Goal: Navigation & Orientation: Find specific page/section

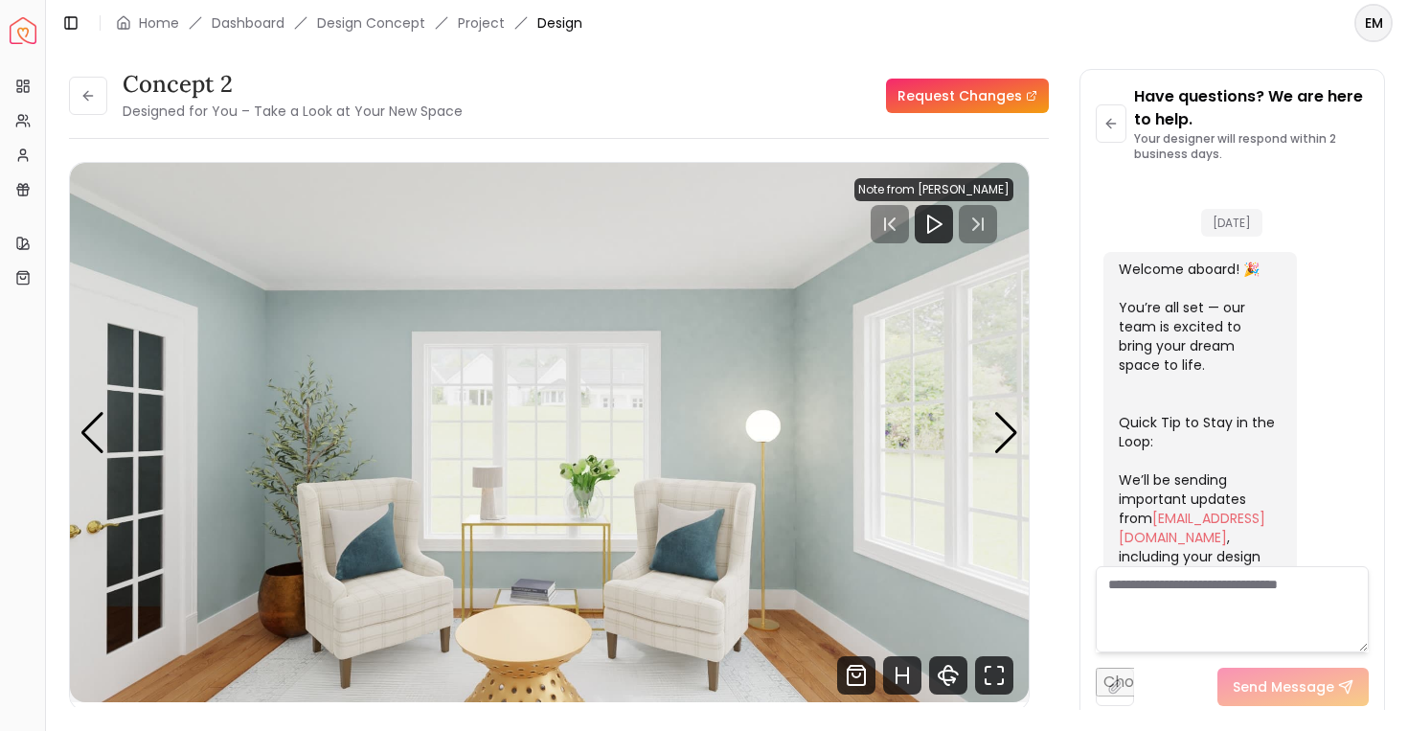
scroll to position [741, 0]
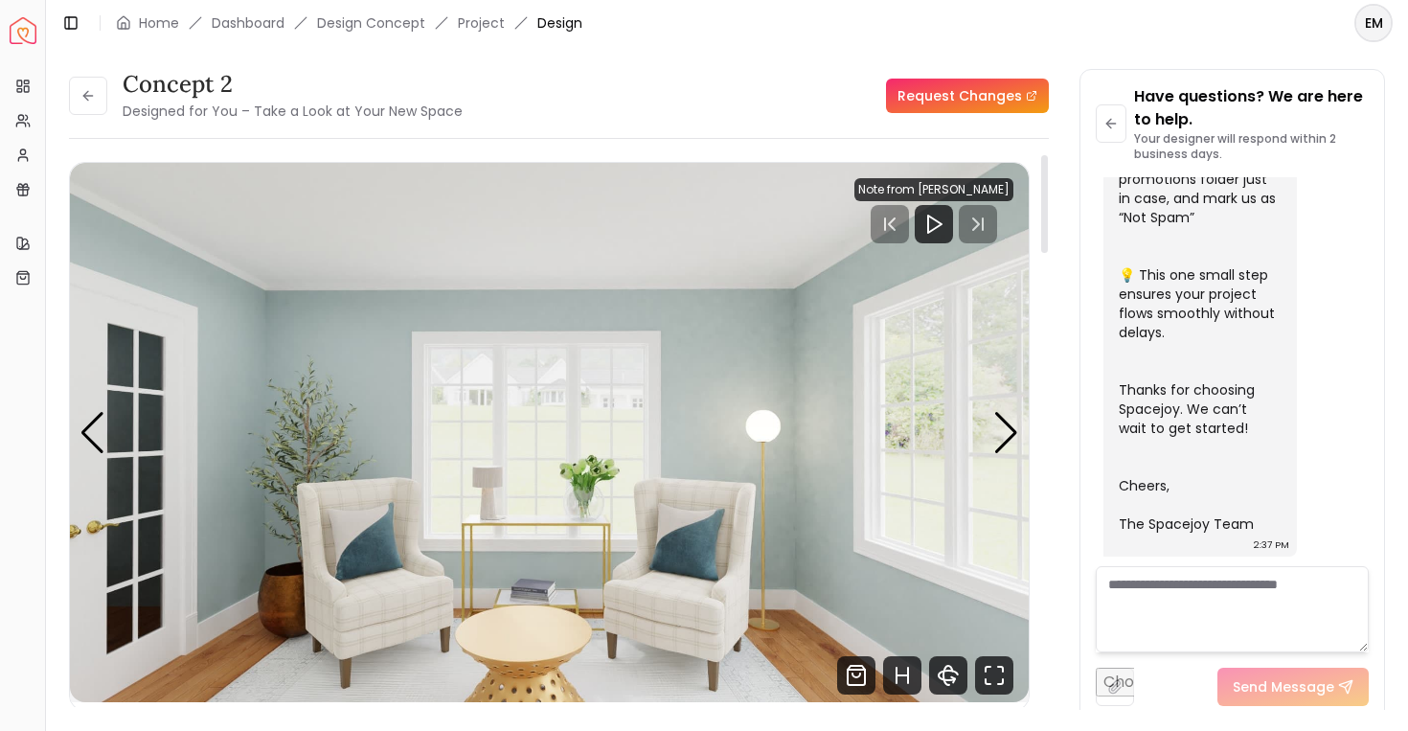
click at [980, 429] on img "5 / 6" at bounding box center [549, 432] width 959 height 539
click at [1001, 428] on div "Next slide" at bounding box center [1006, 433] width 26 height 42
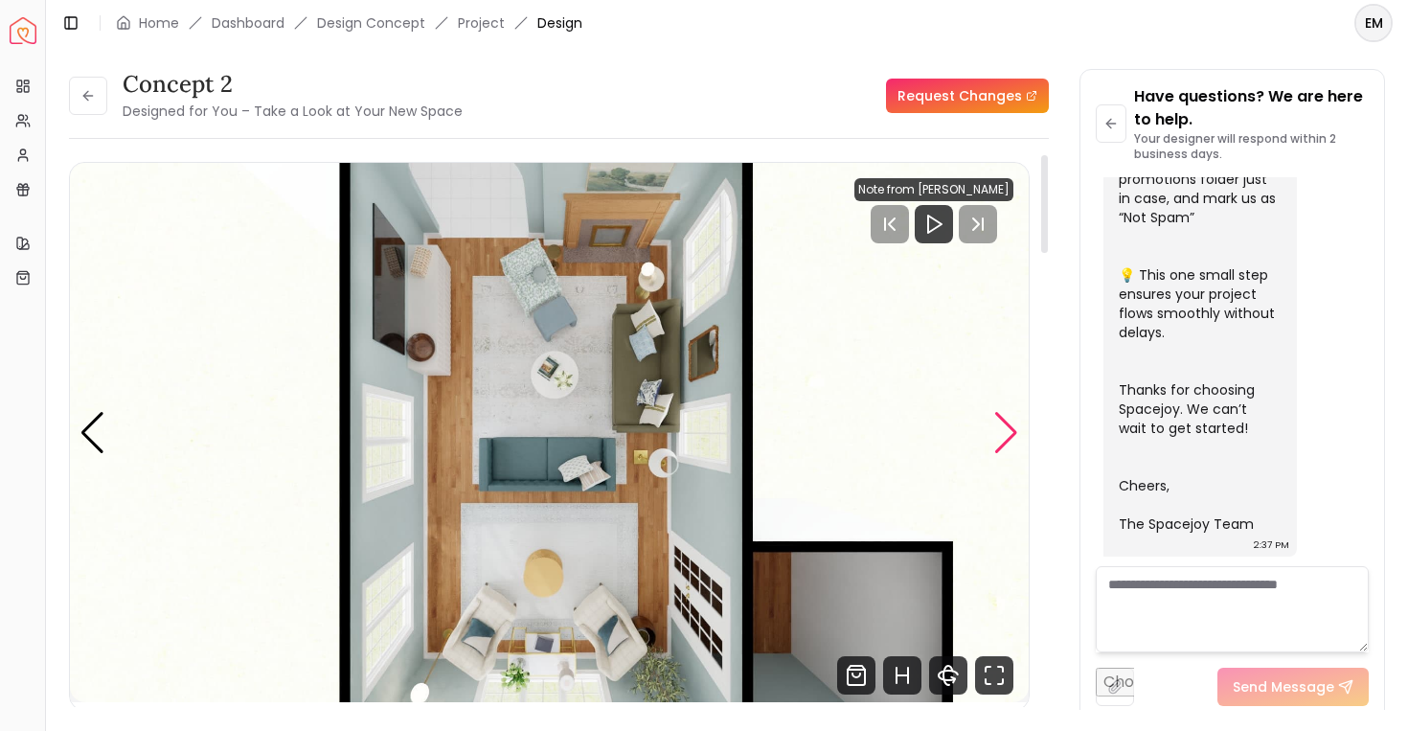
click at [1001, 428] on div "Next slide" at bounding box center [1006, 433] width 26 height 42
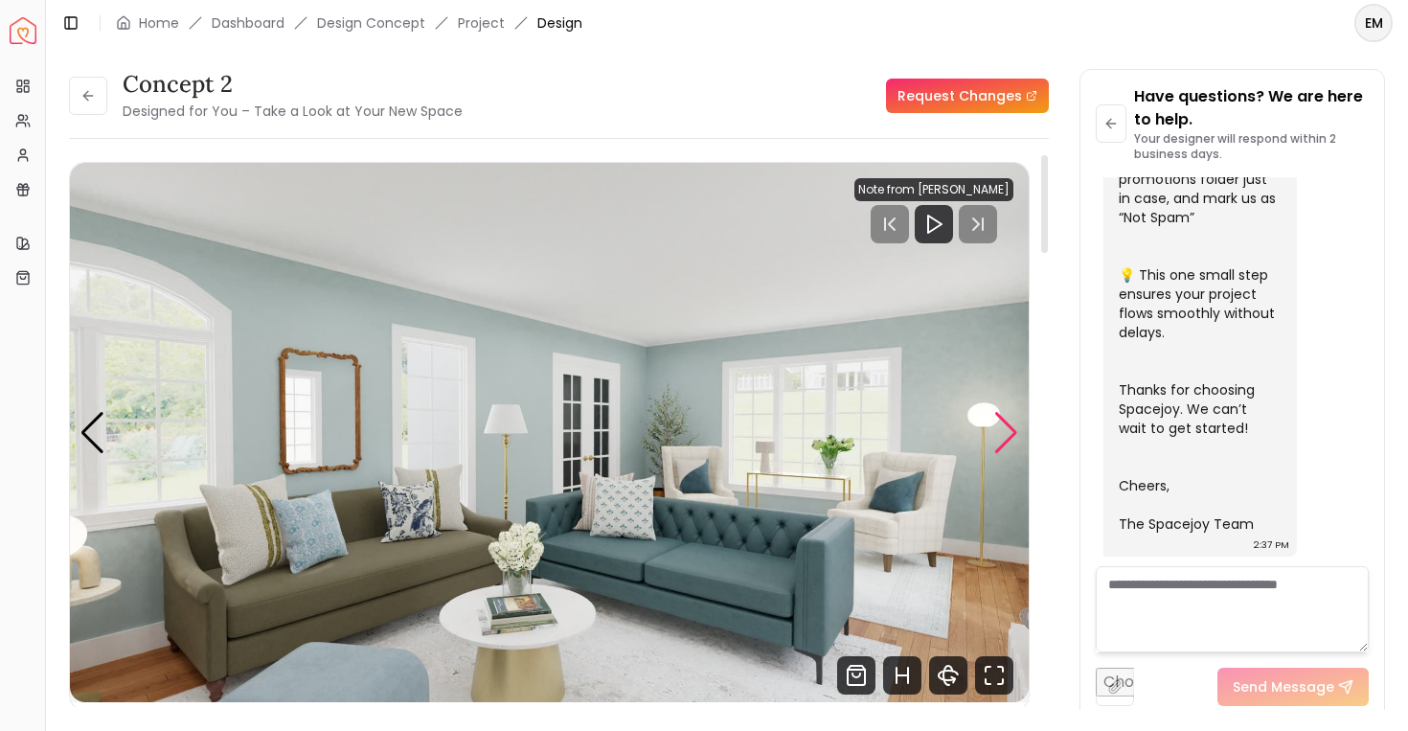
click at [1001, 428] on div "Next slide" at bounding box center [1006, 433] width 26 height 42
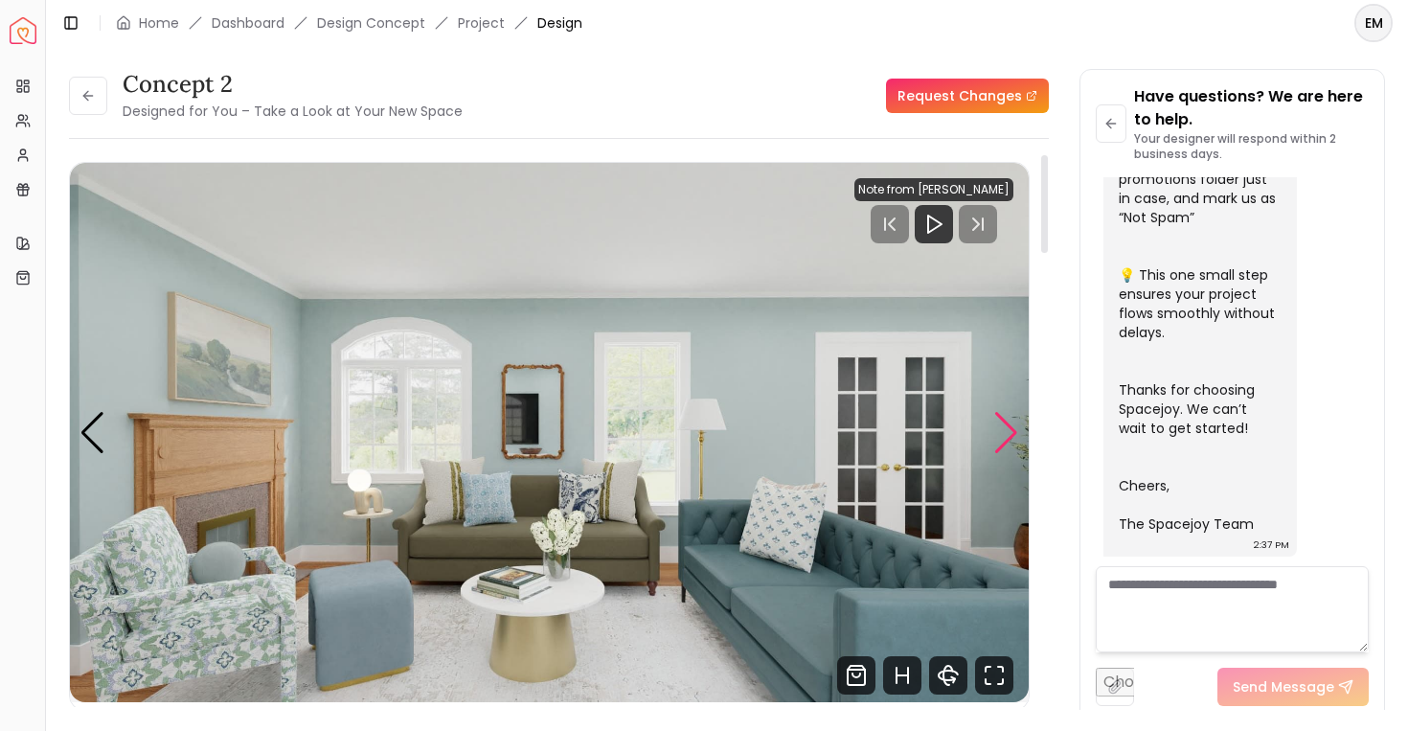
click at [1002, 425] on div "Next slide" at bounding box center [1006, 433] width 26 height 42
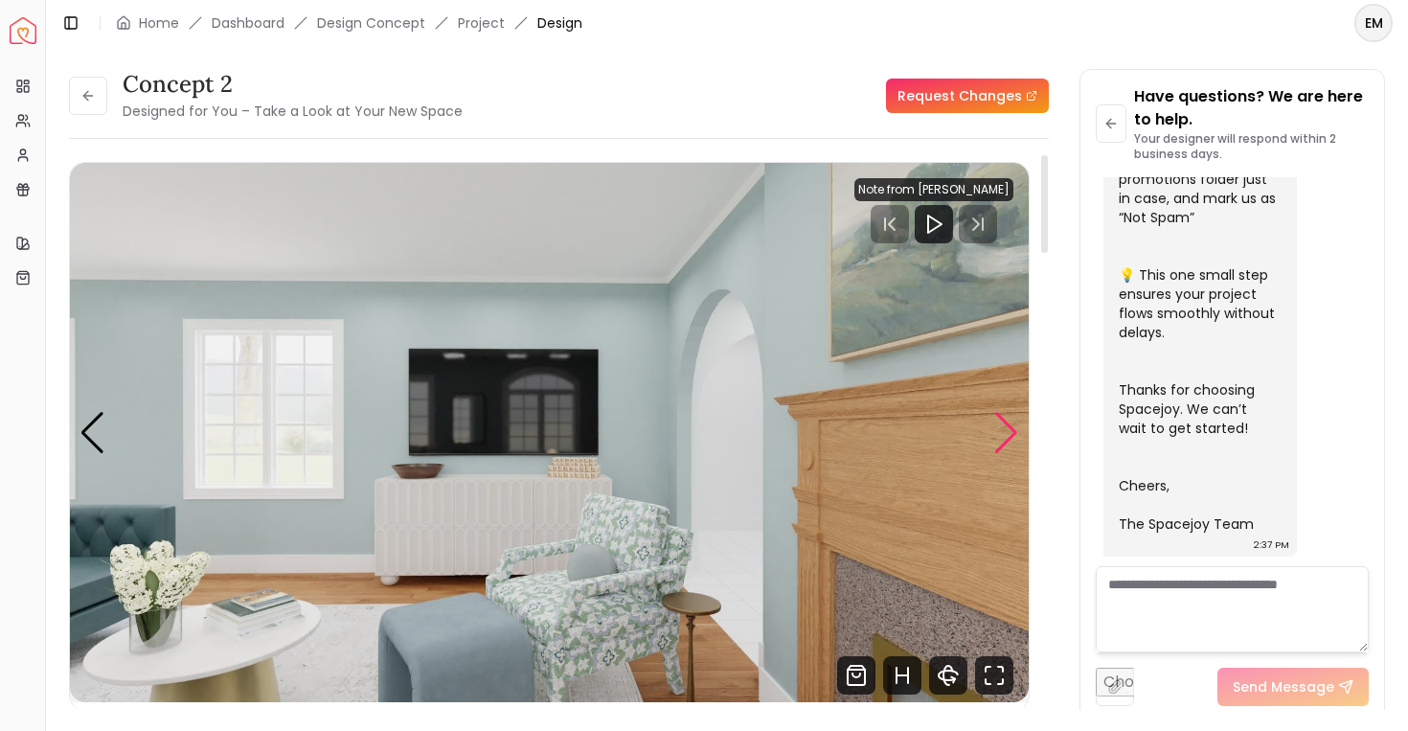
click at [1002, 425] on div "Next slide" at bounding box center [1006, 433] width 26 height 42
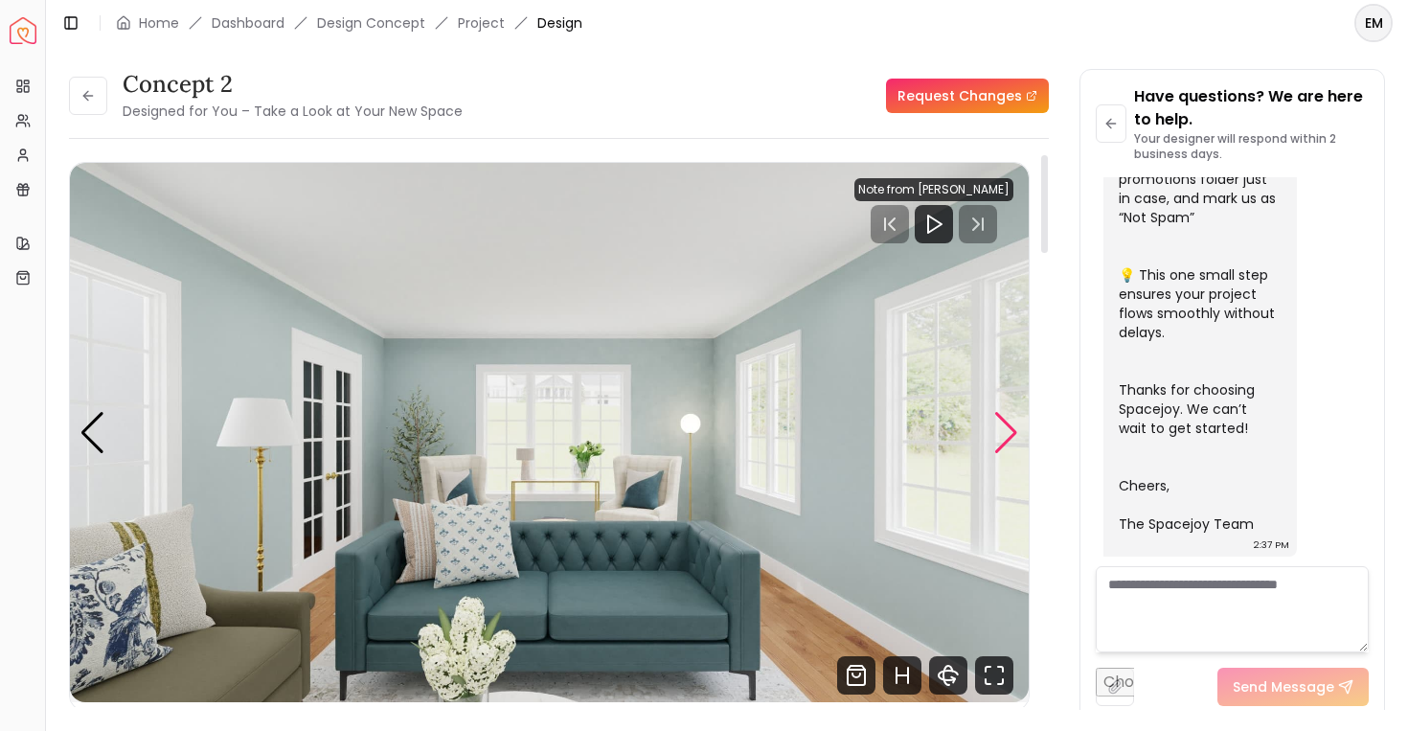
click at [1002, 424] on div "Next slide" at bounding box center [1006, 433] width 26 height 42
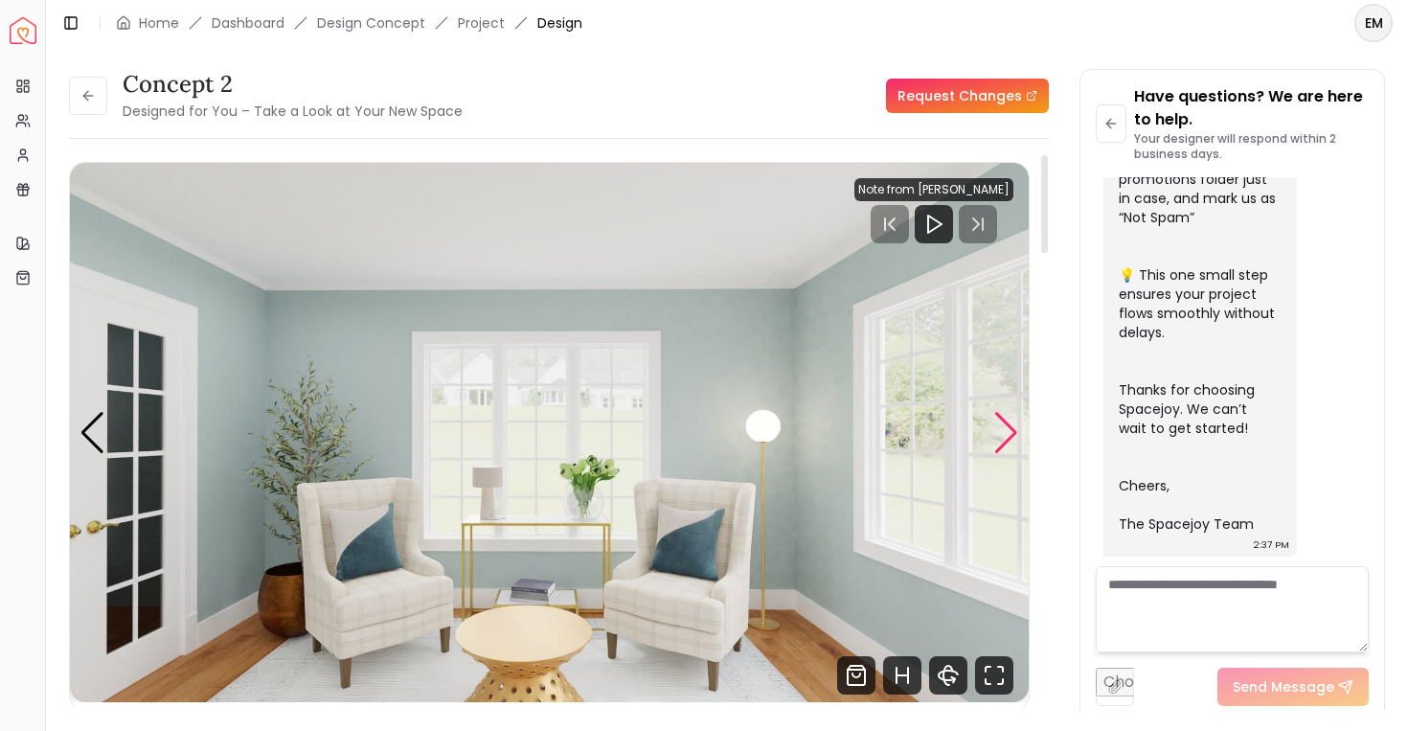
click at [1002, 424] on div "Next slide" at bounding box center [1006, 433] width 26 height 42
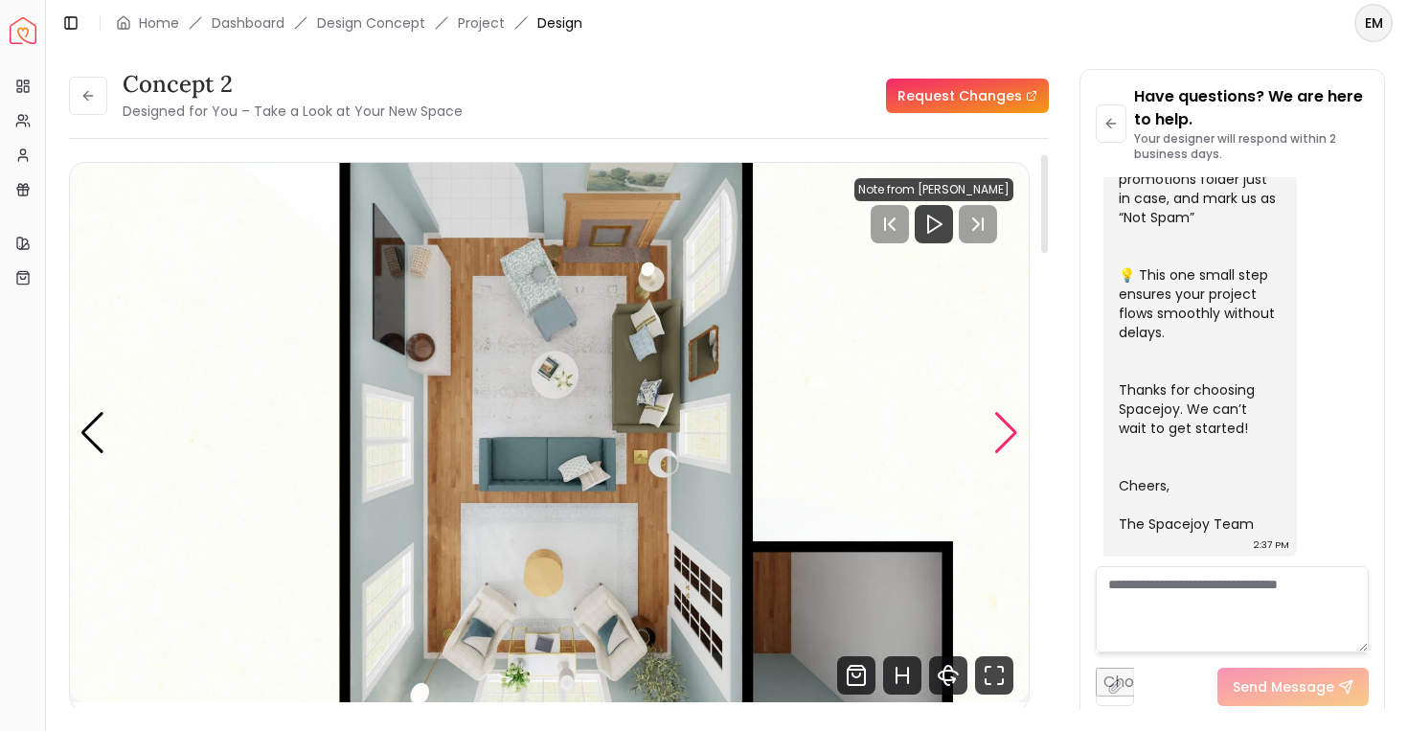
click at [1004, 424] on div "Next slide" at bounding box center [1006, 433] width 26 height 42
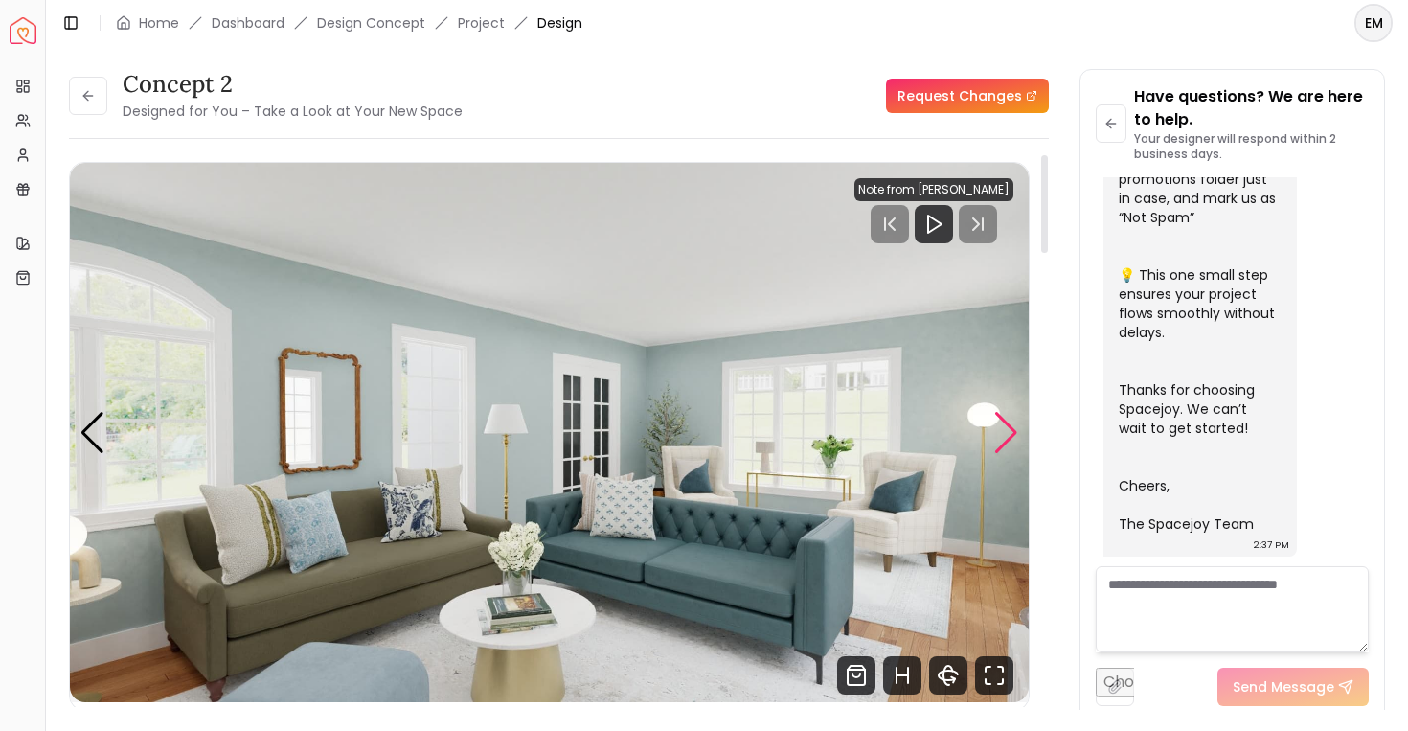
click at [1004, 424] on div "Next slide" at bounding box center [1006, 433] width 26 height 42
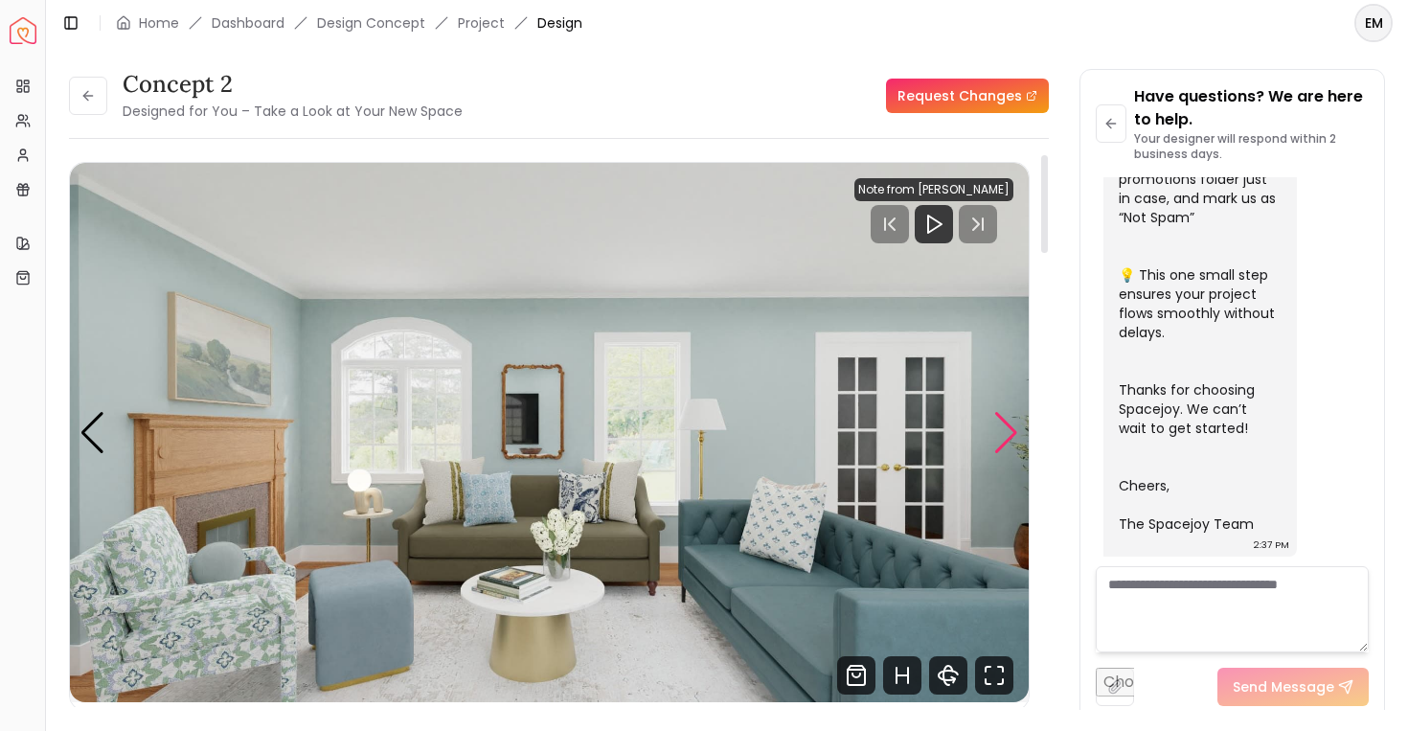
click at [1004, 424] on div "Next slide" at bounding box center [1006, 433] width 26 height 42
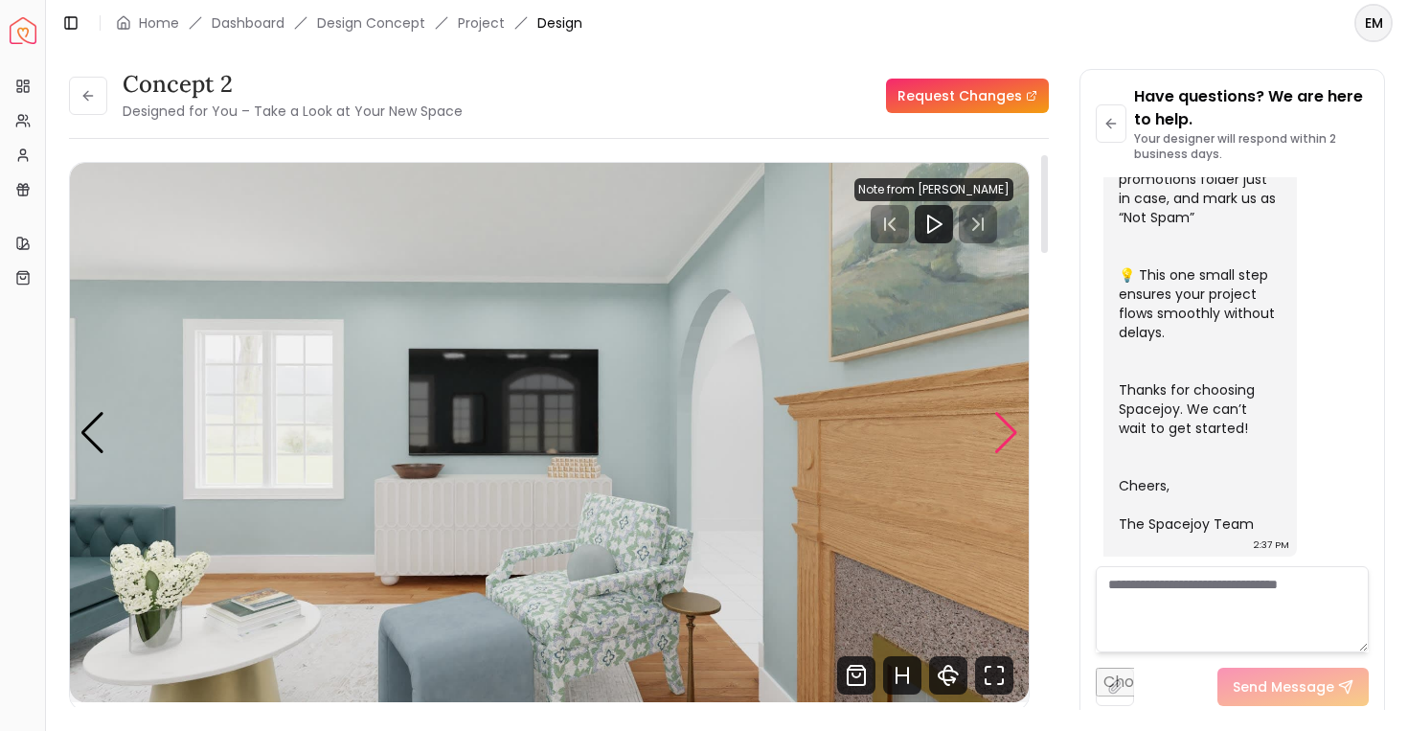
click at [1004, 424] on div "Next slide" at bounding box center [1006, 433] width 26 height 42
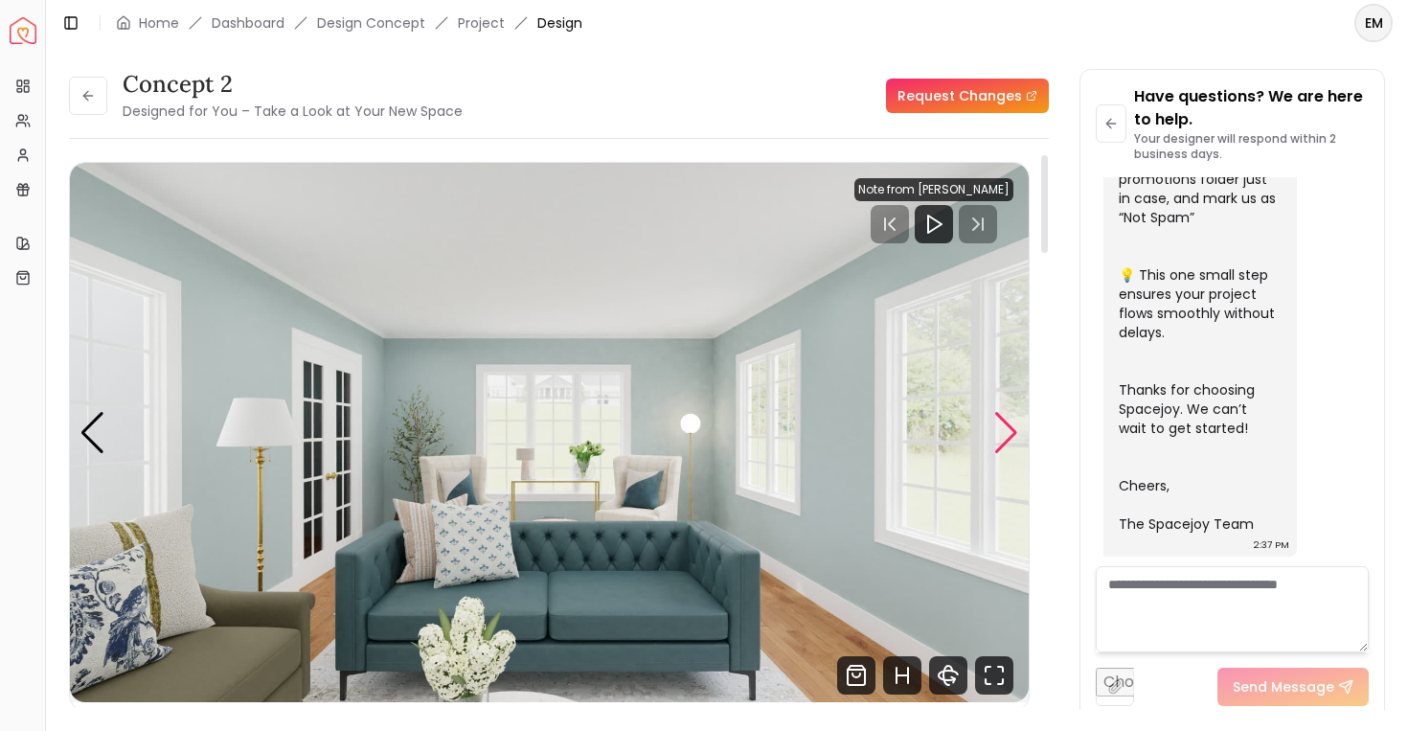
click at [1004, 424] on div "Next slide" at bounding box center [1006, 433] width 26 height 42
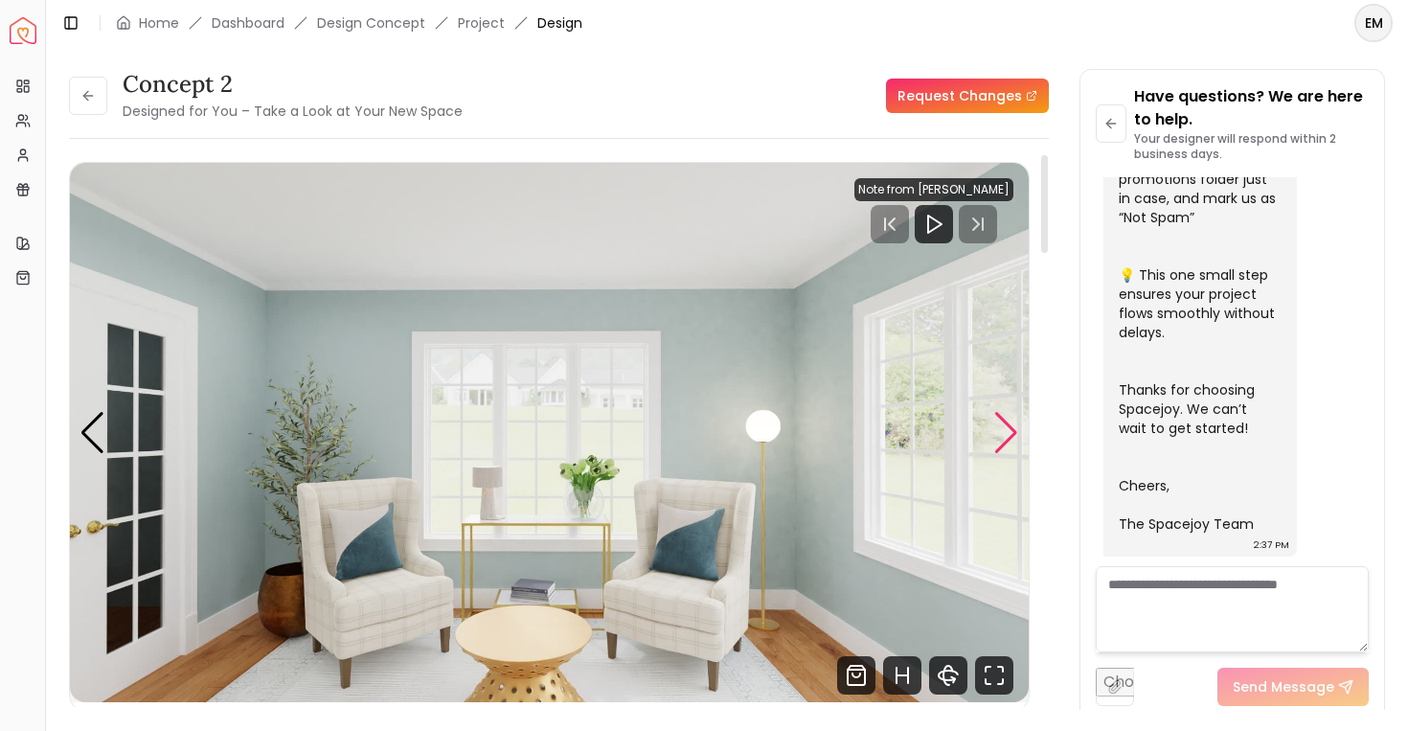
click at [998, 424] on div "Next slide" at bounding box center [1006, 433] width 26 height 42
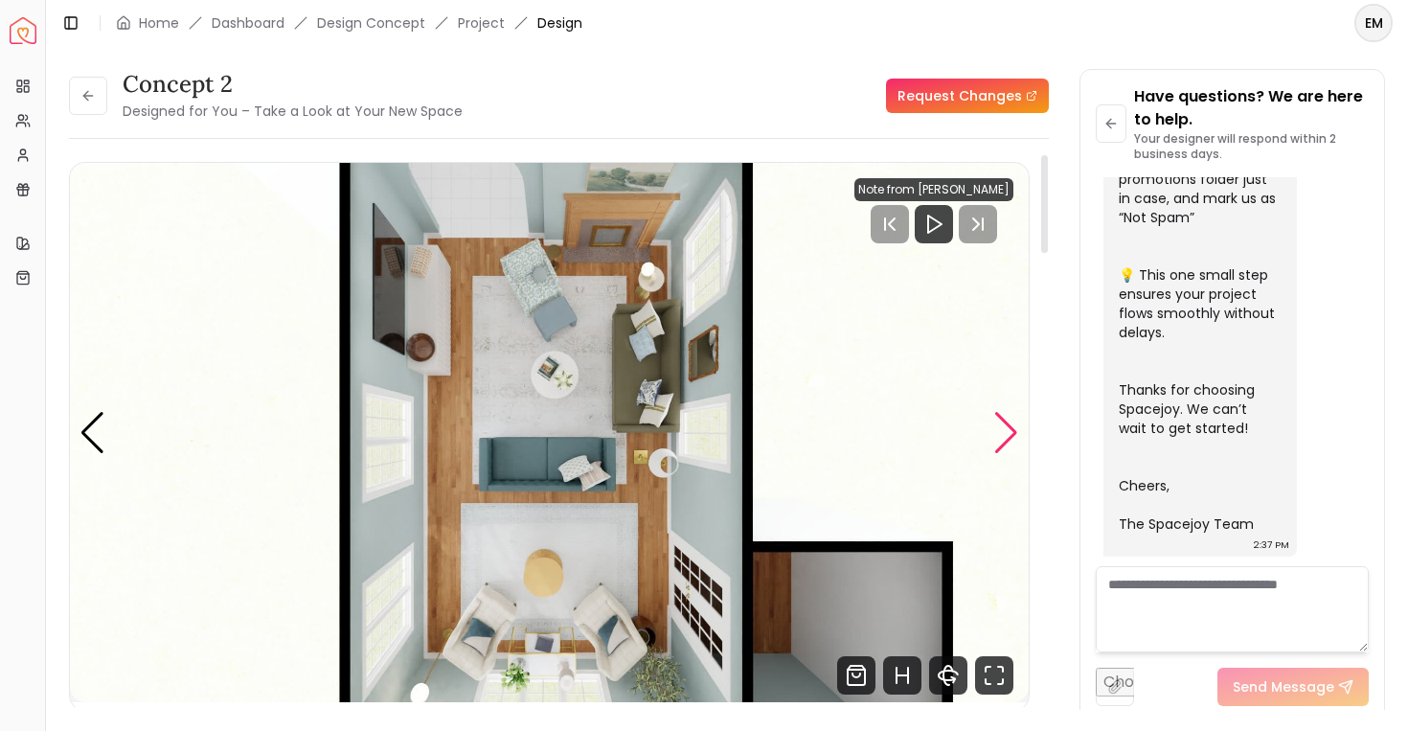
click at [998, 424] on div "Next slide" at bounding box center [1006, 433] width 26 height 42
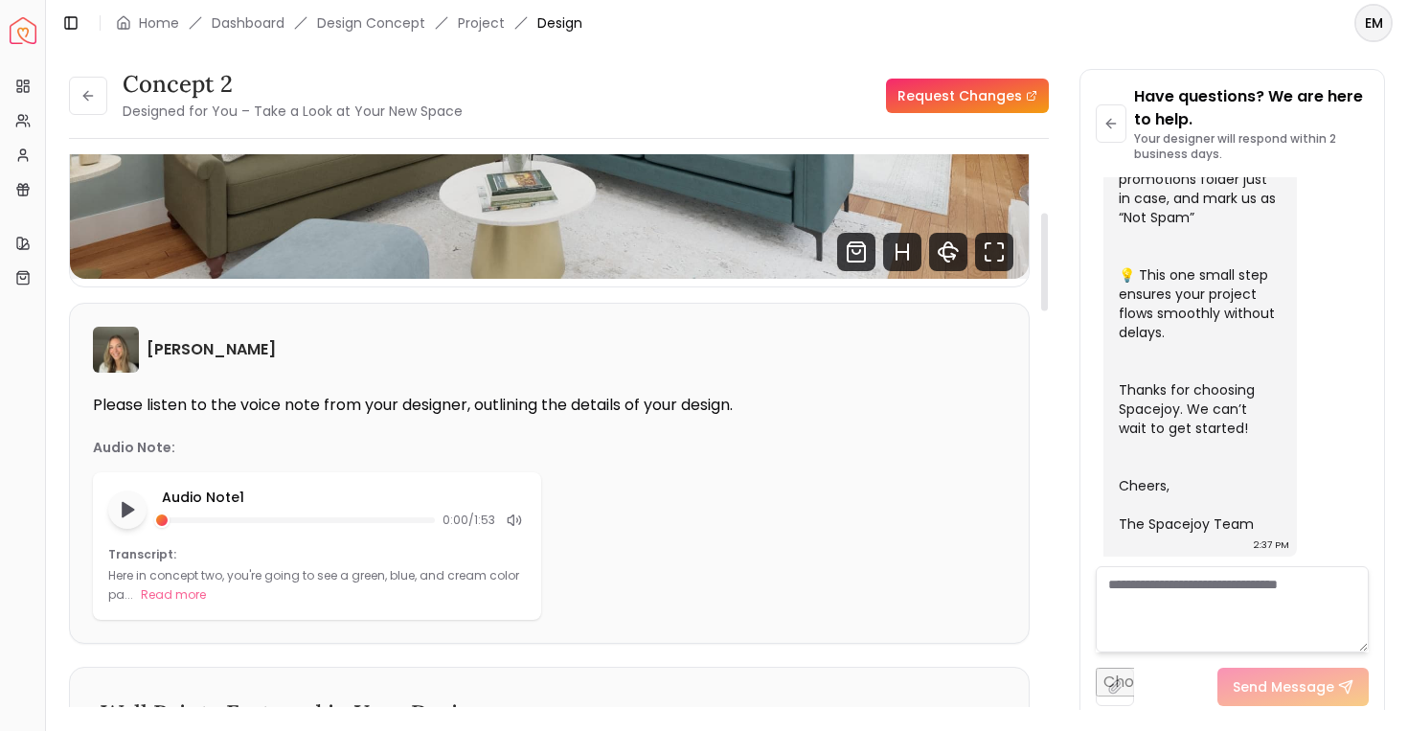
scroll to position [80, 0]
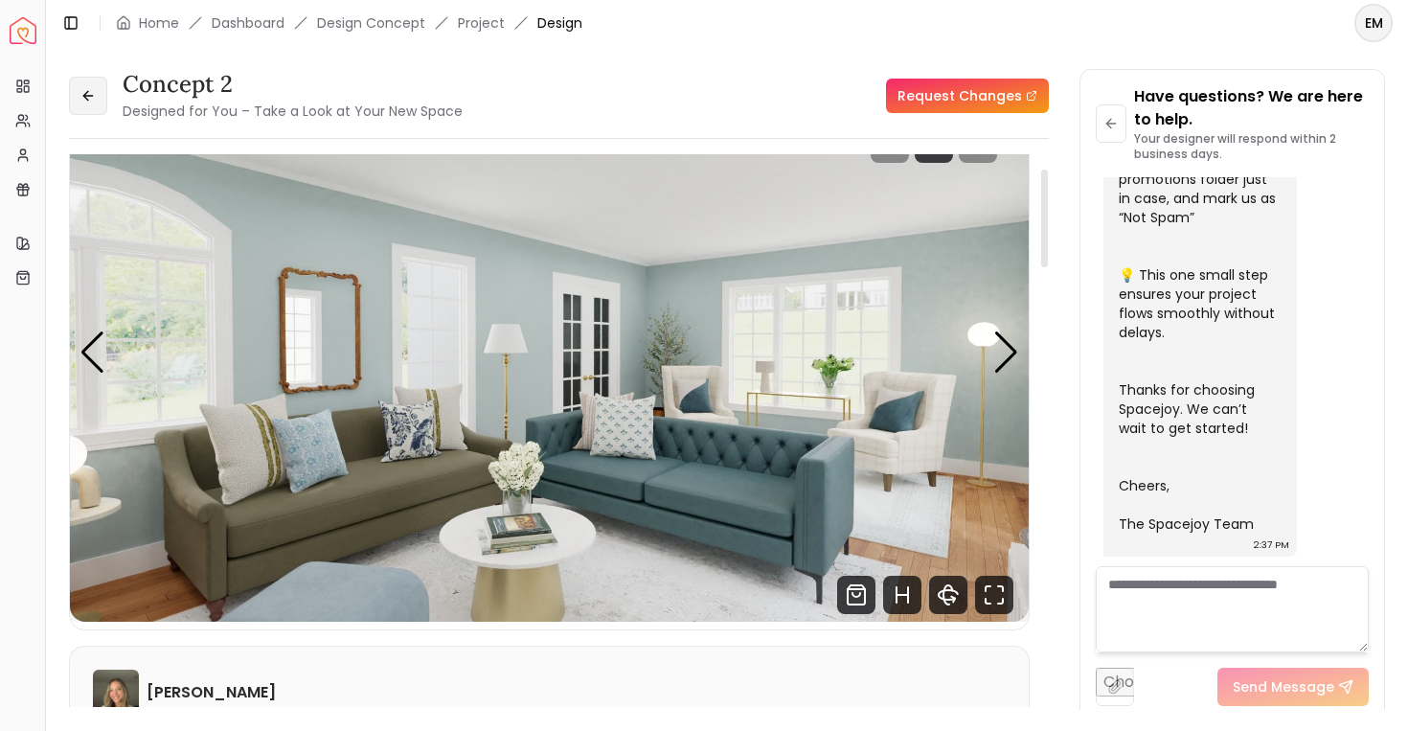
click at [78, 109] on button at bounding box center [88, 96] width 38 height 38
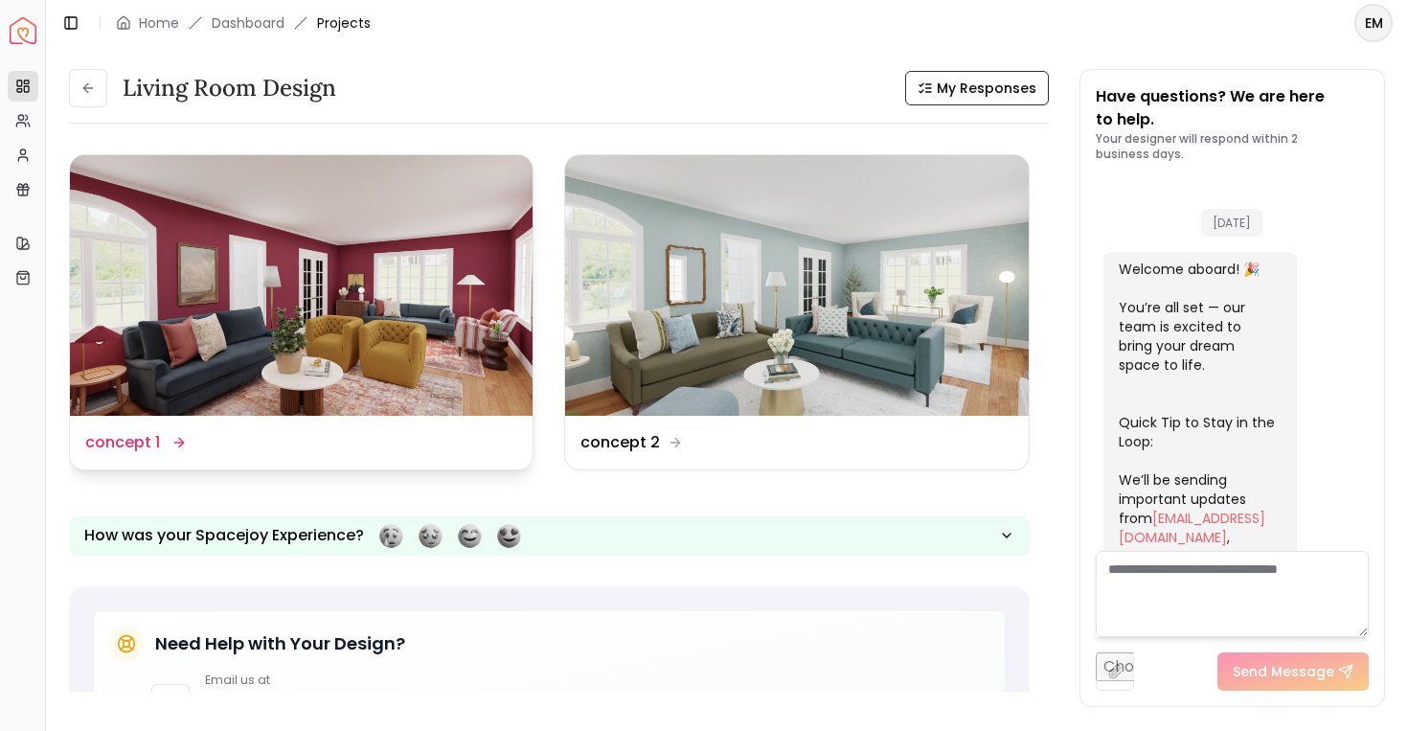
scroll to position [757, 0]
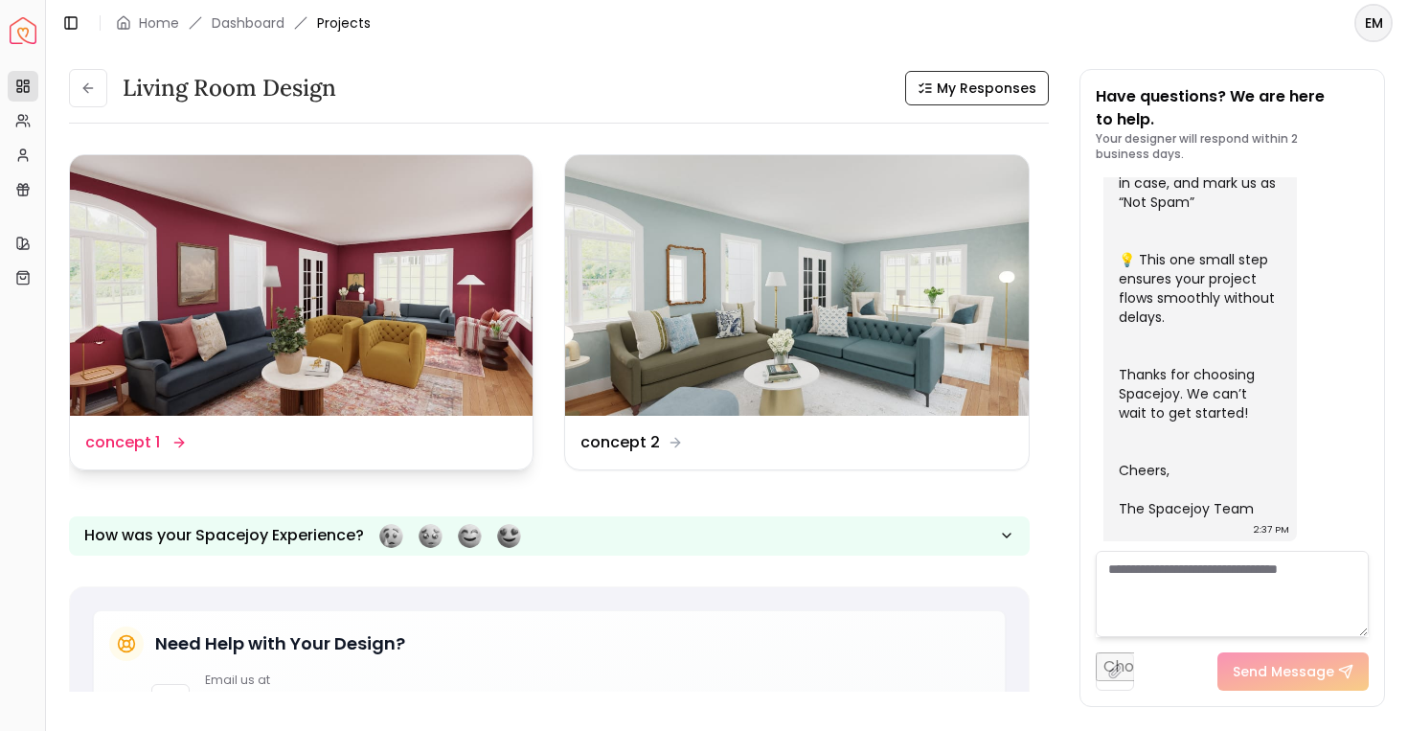
click at [370, 312] on img at bounding box center [301, 285] width 463 height 261
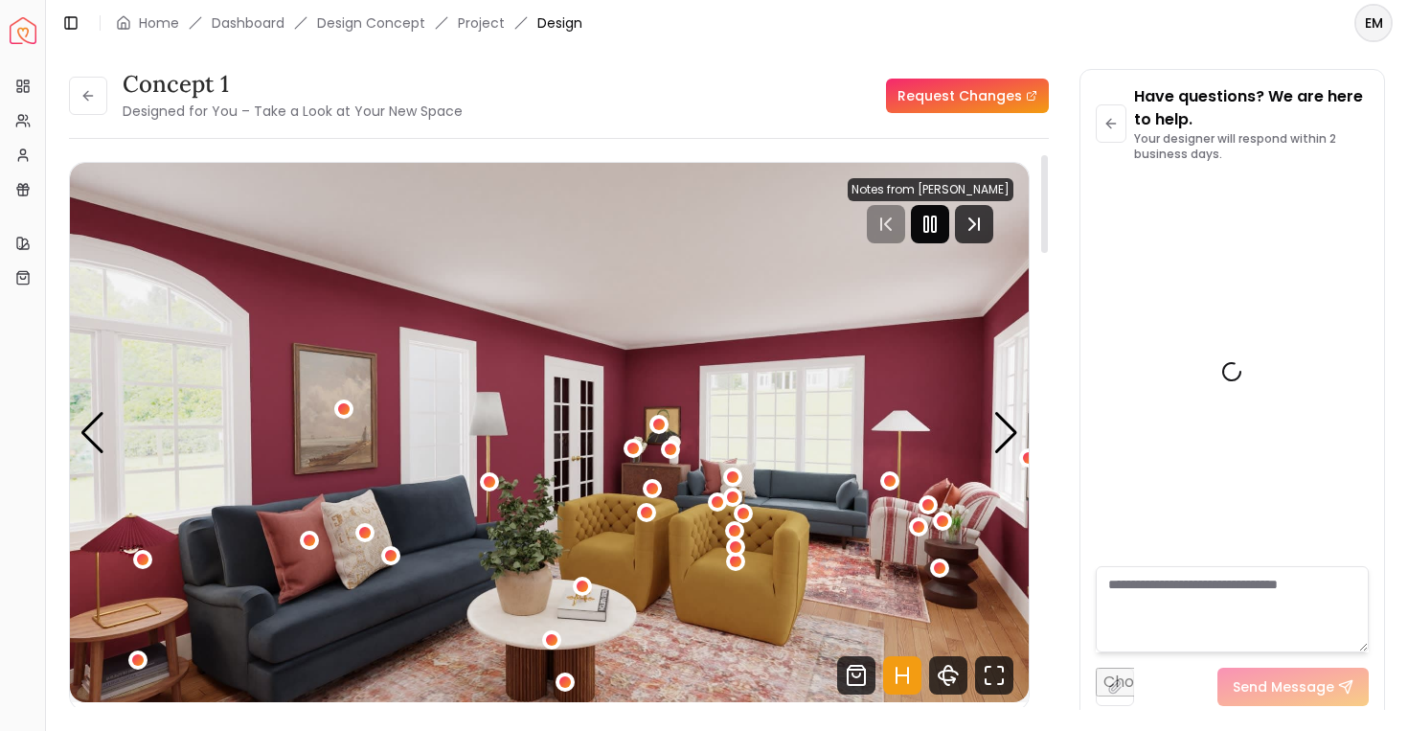
click at [934, 234] on icon "Pause" at bounding box center [930, 224] width 23 height 23
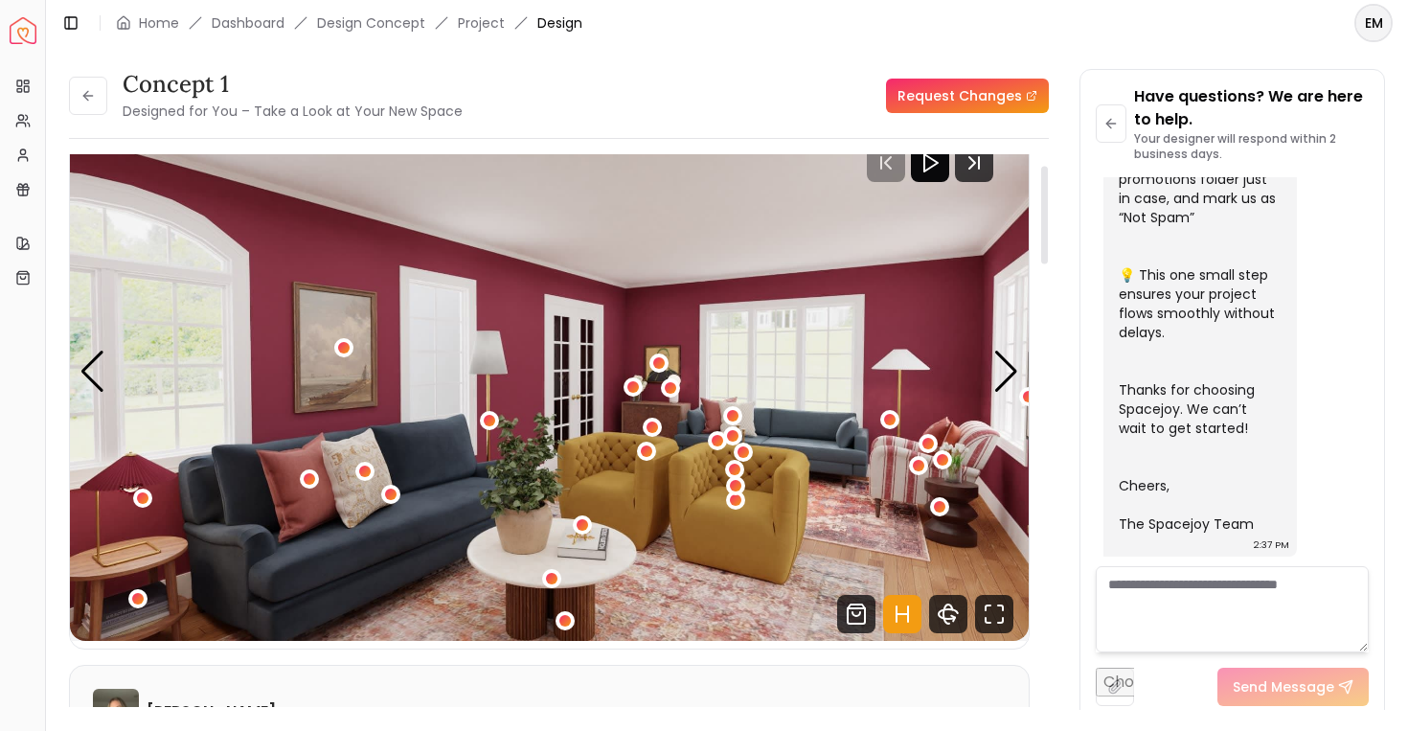
scroll to position [66, 0]
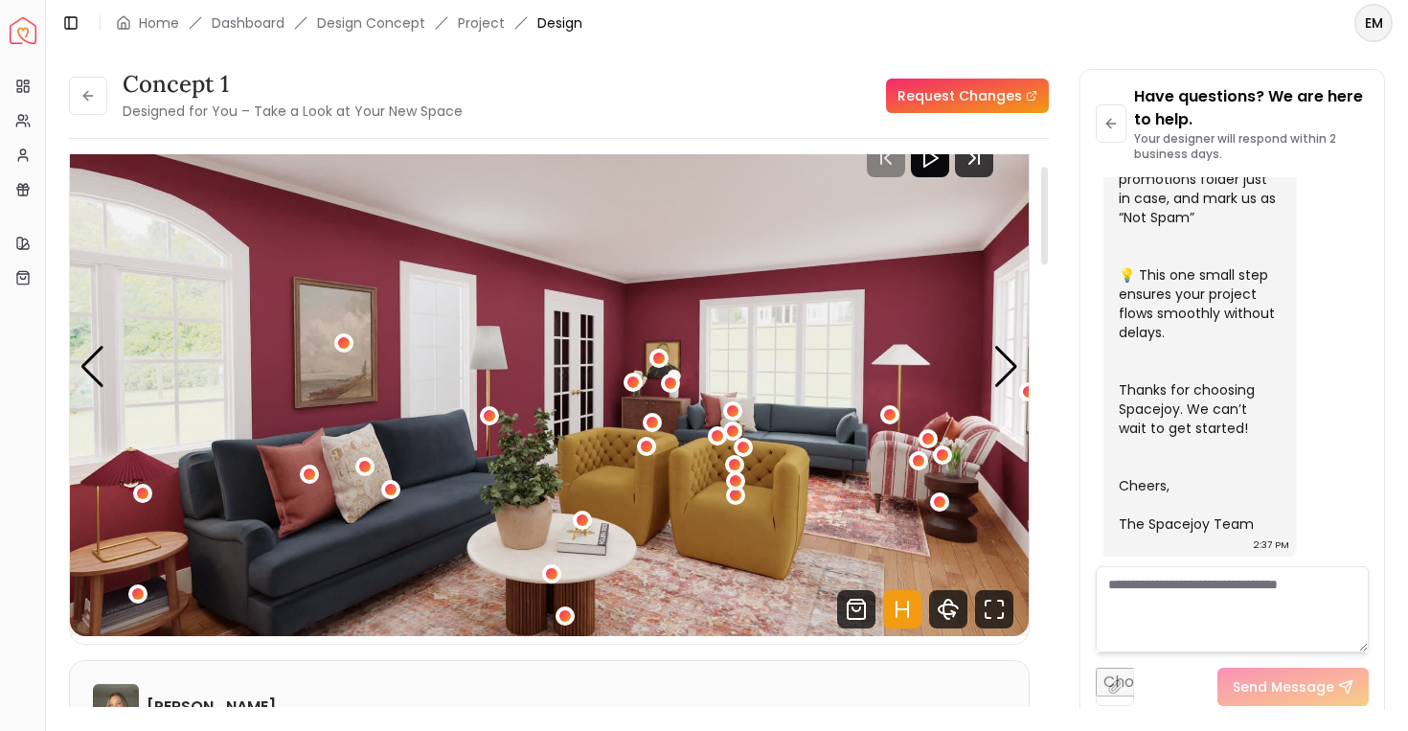
click at [907, 618] on icon "Hotspots Toggle" at bounding box center [902, 609] width 38 height 38
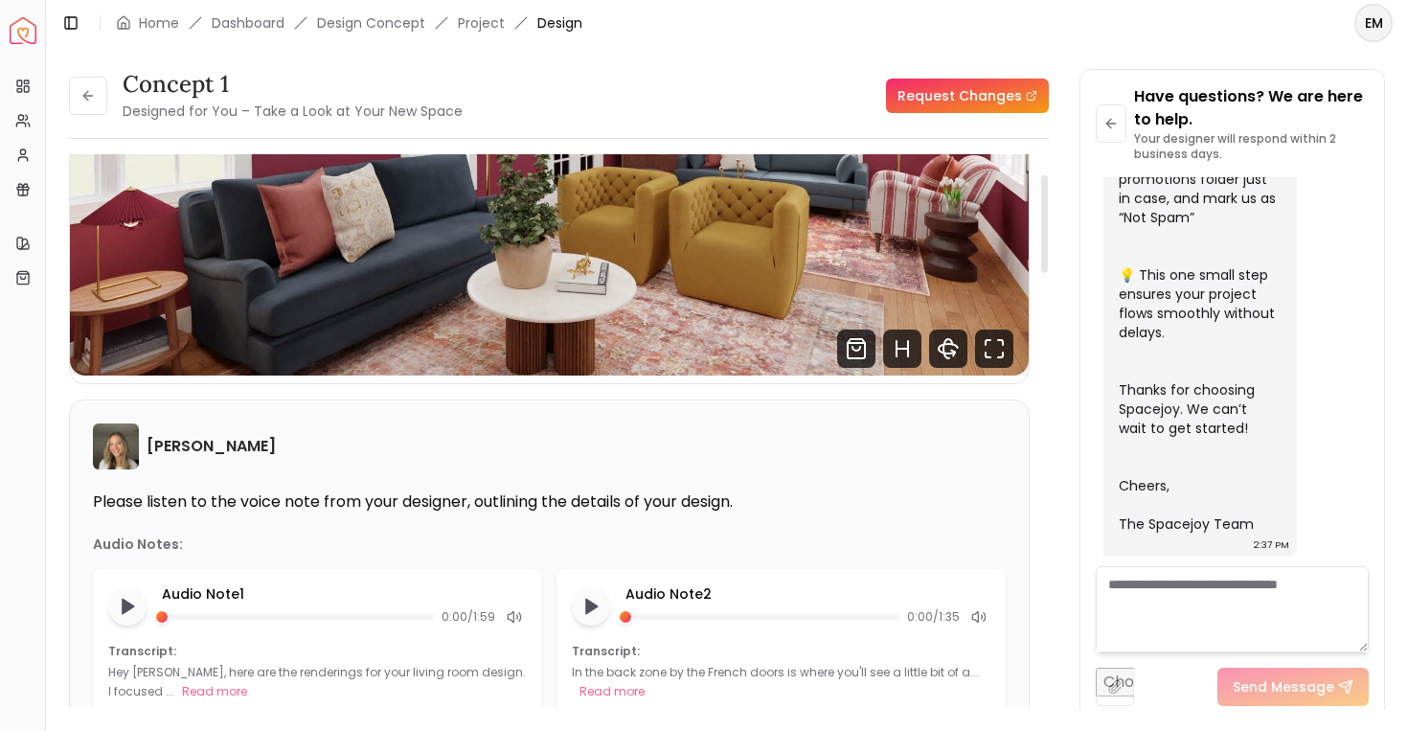
scroll to position [0, 0]
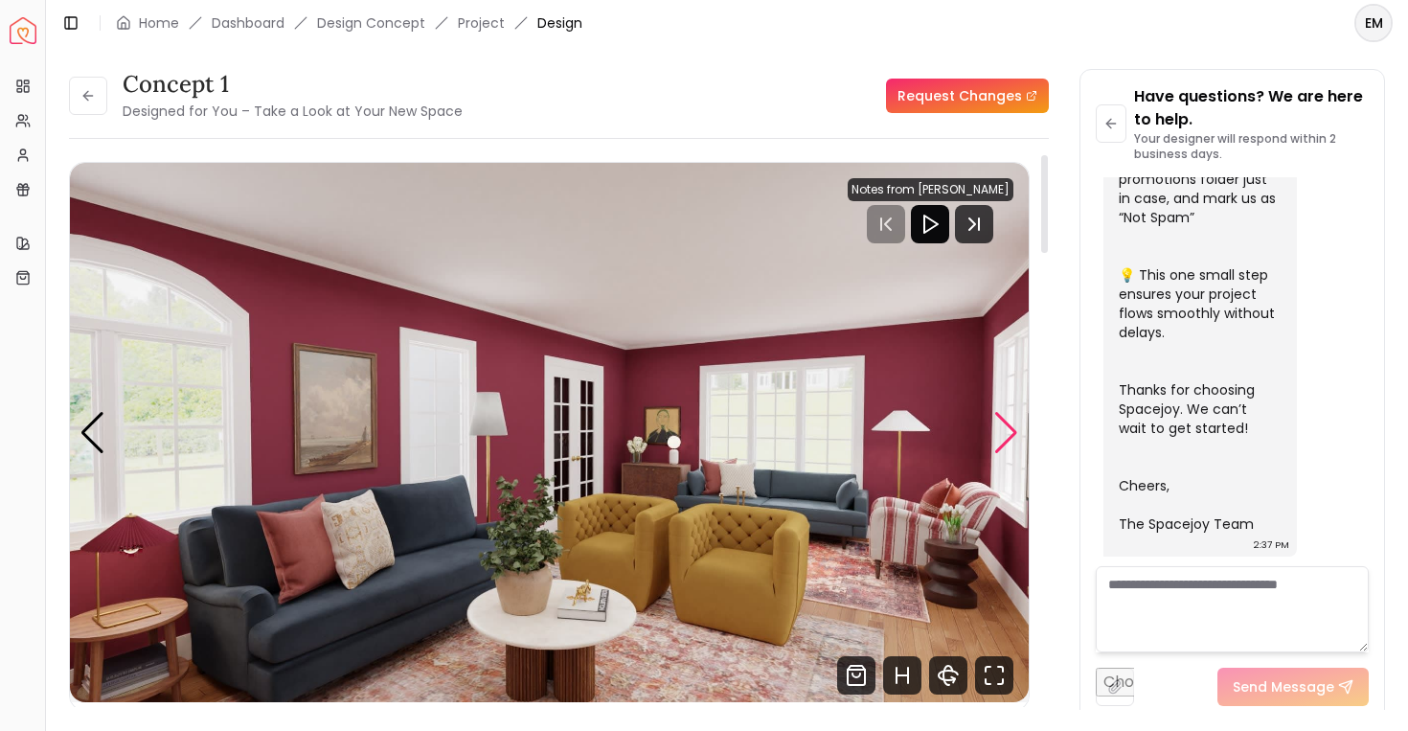
click at [1004, 431] on div "Next slide" at bounding box center [1006, 433] width 26 height 42
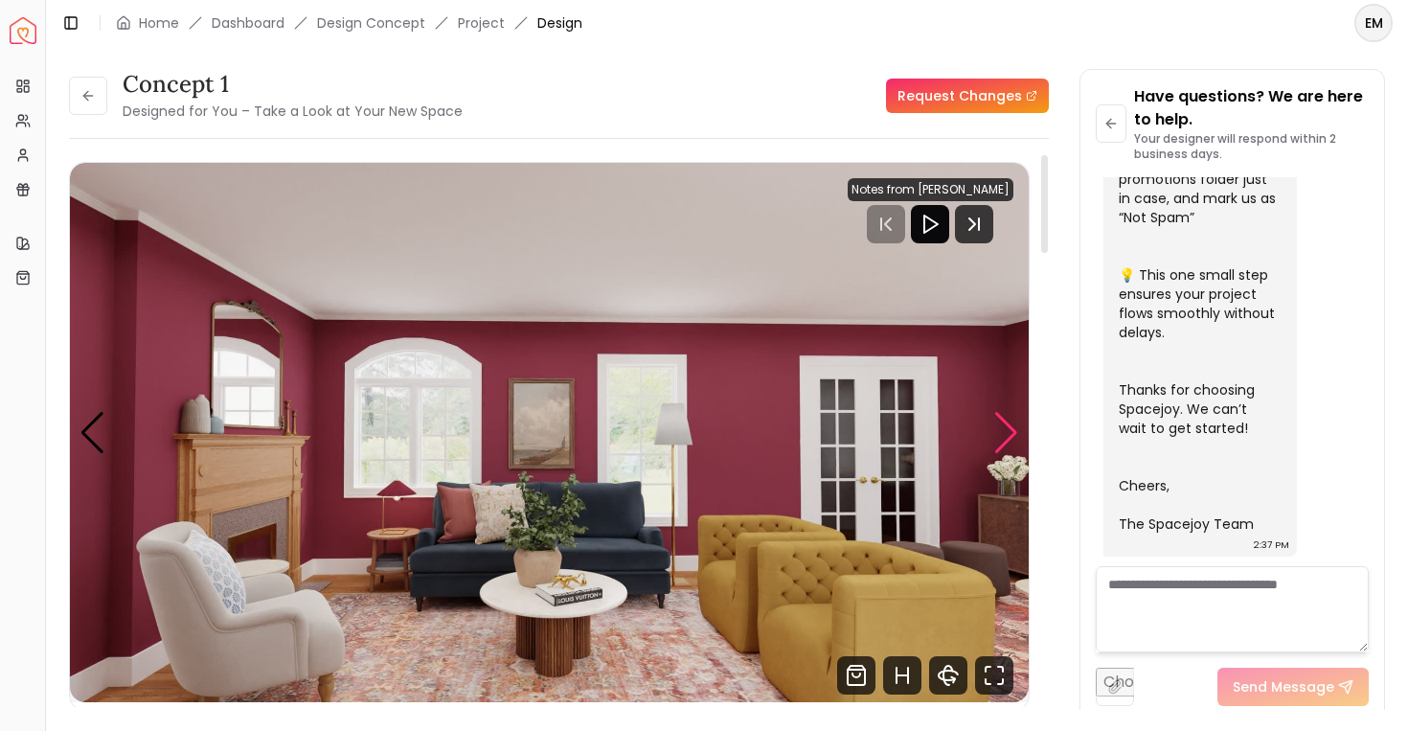
click at [1004, 431] on div "Next slide" at bounding box center [1006, 433] width 26 height 42
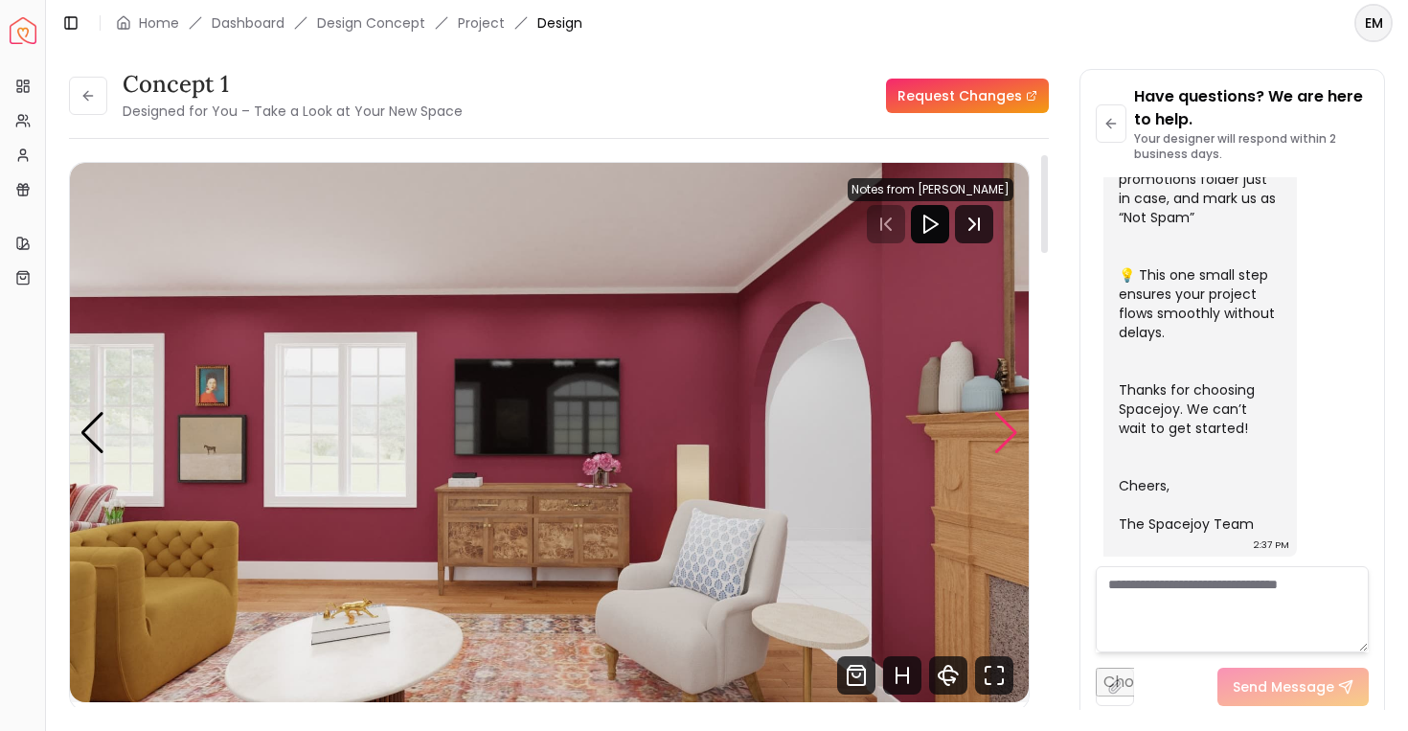
click at [1004, 431] on div "Next slide" at bounding box center [1006, 433] width 26 height 42
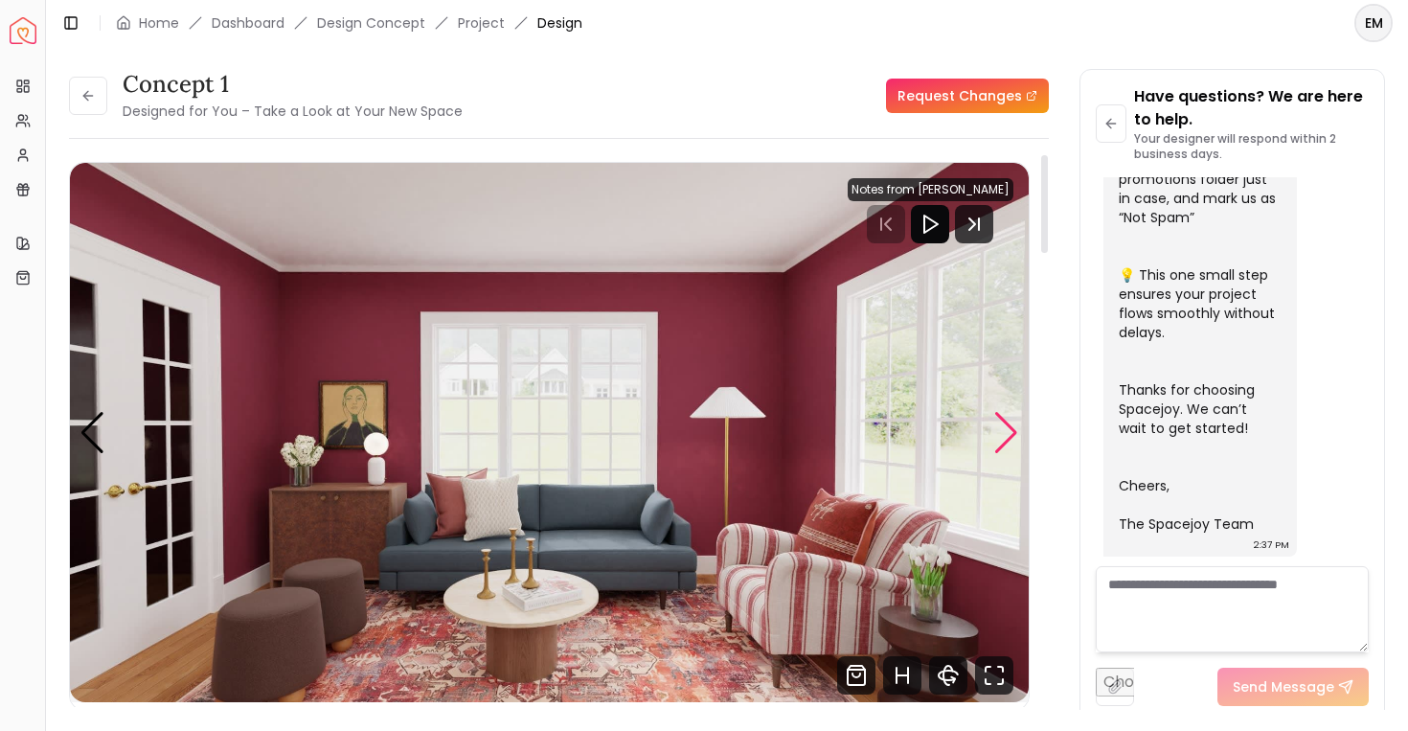
click at [1002, 441] on div "Next slide" at bounding box center [1006, 433] width 26 height 42
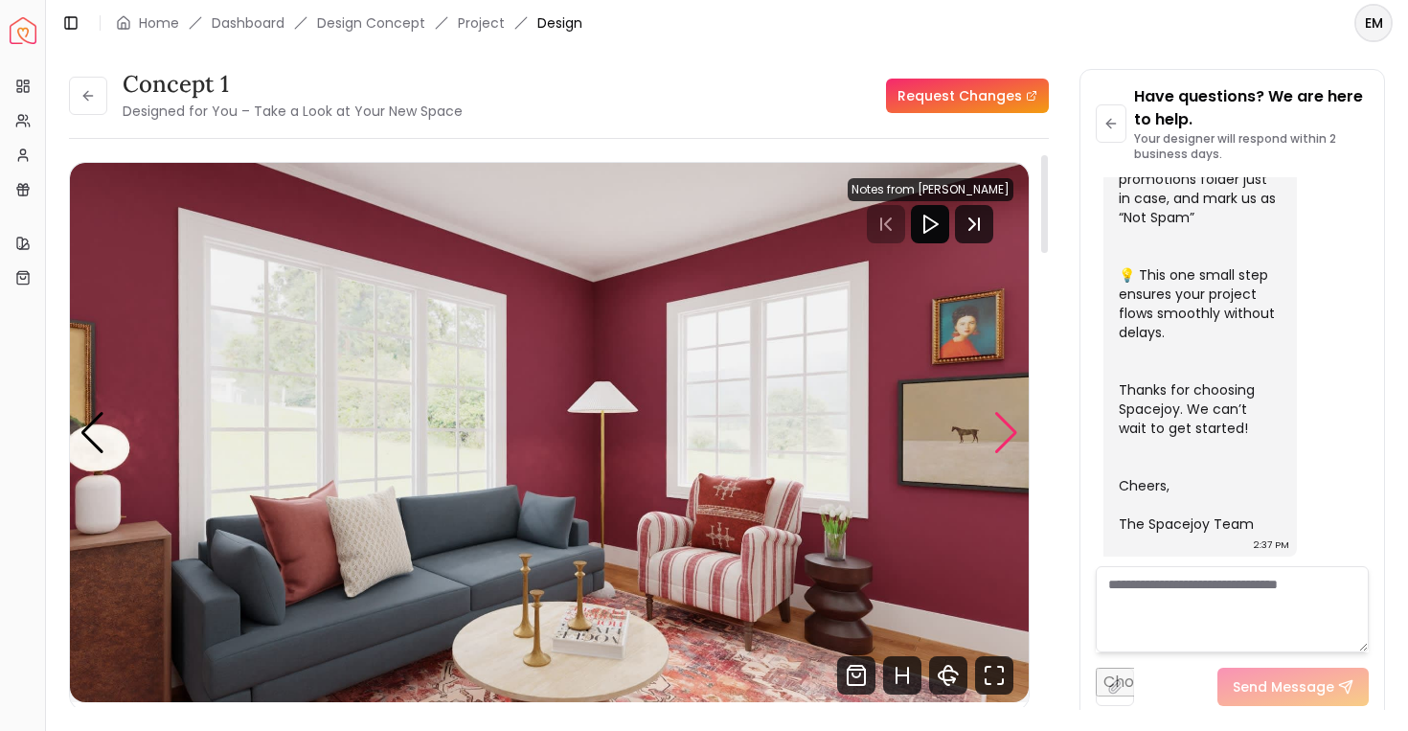
click at [1002, 441] on div "Next slide" at bounding box center [1006, 433] width 26 height 42
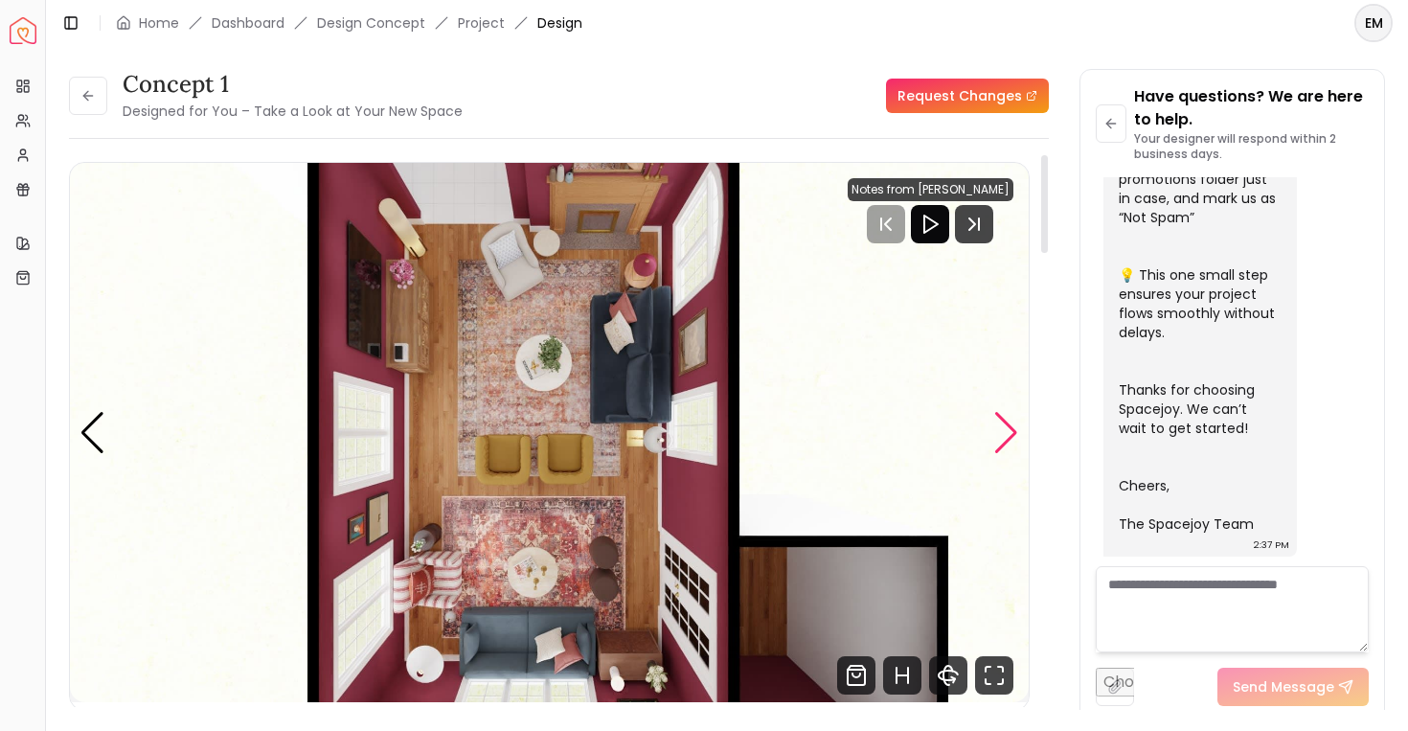
click at [1003, 441] on div "Next slide" at bounding box center [1006, 433] width 26 height 42
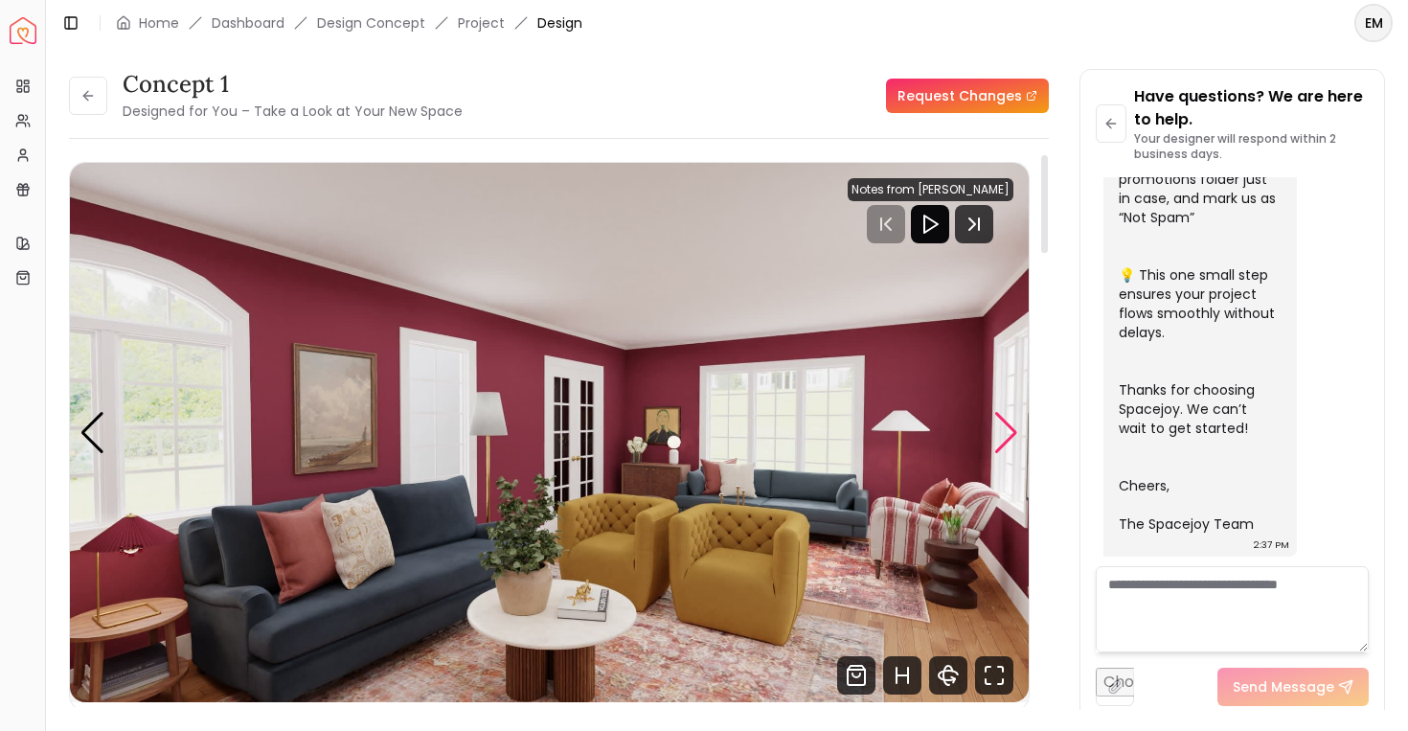
click at [1004, 441] on div "Next slide" at bounding box center [1006, 433] width 26 height 42
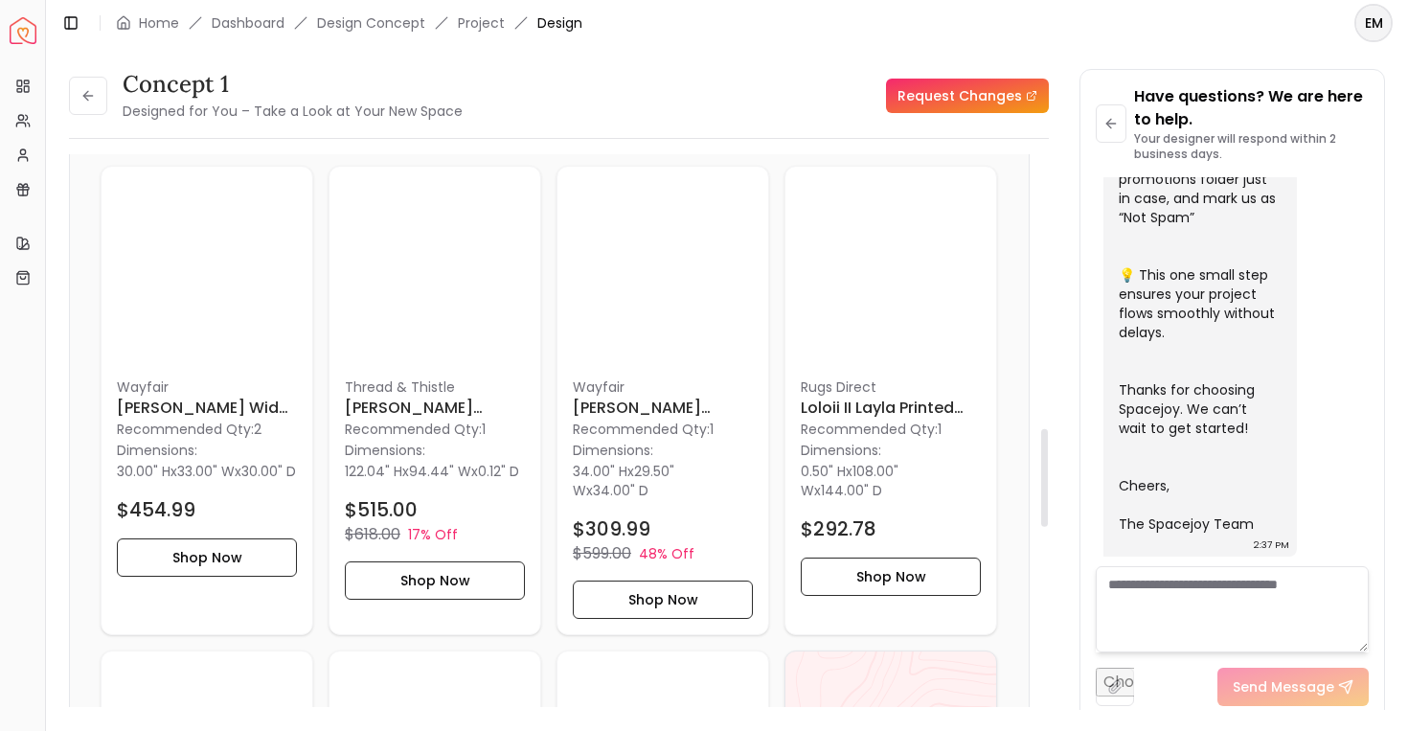
scroll to position [1600, 0]
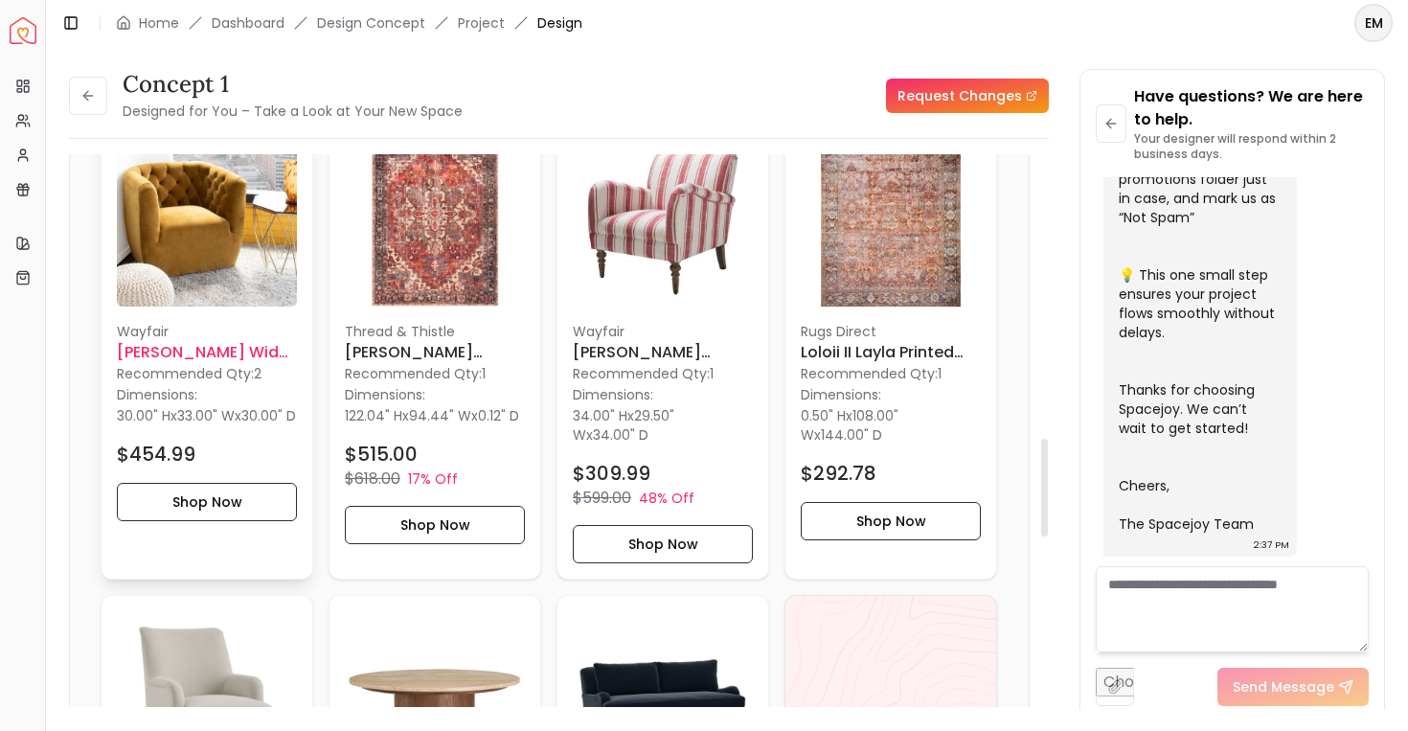
click at [218, 225] on img at bounding box center [207, 216] width 180 height 180
click at [662, 217] on img at bounding box center [663, 216] width 180 height 180
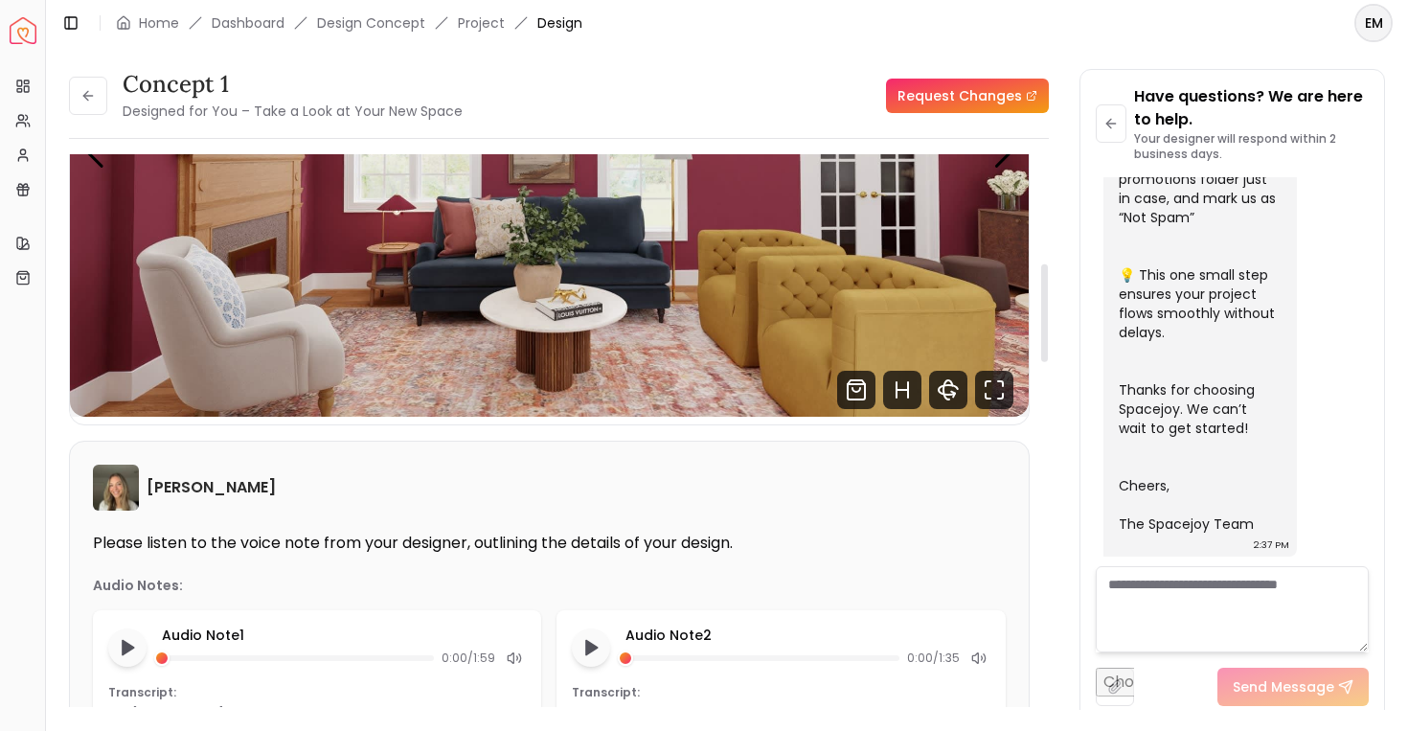
scroll to position [0, 0]
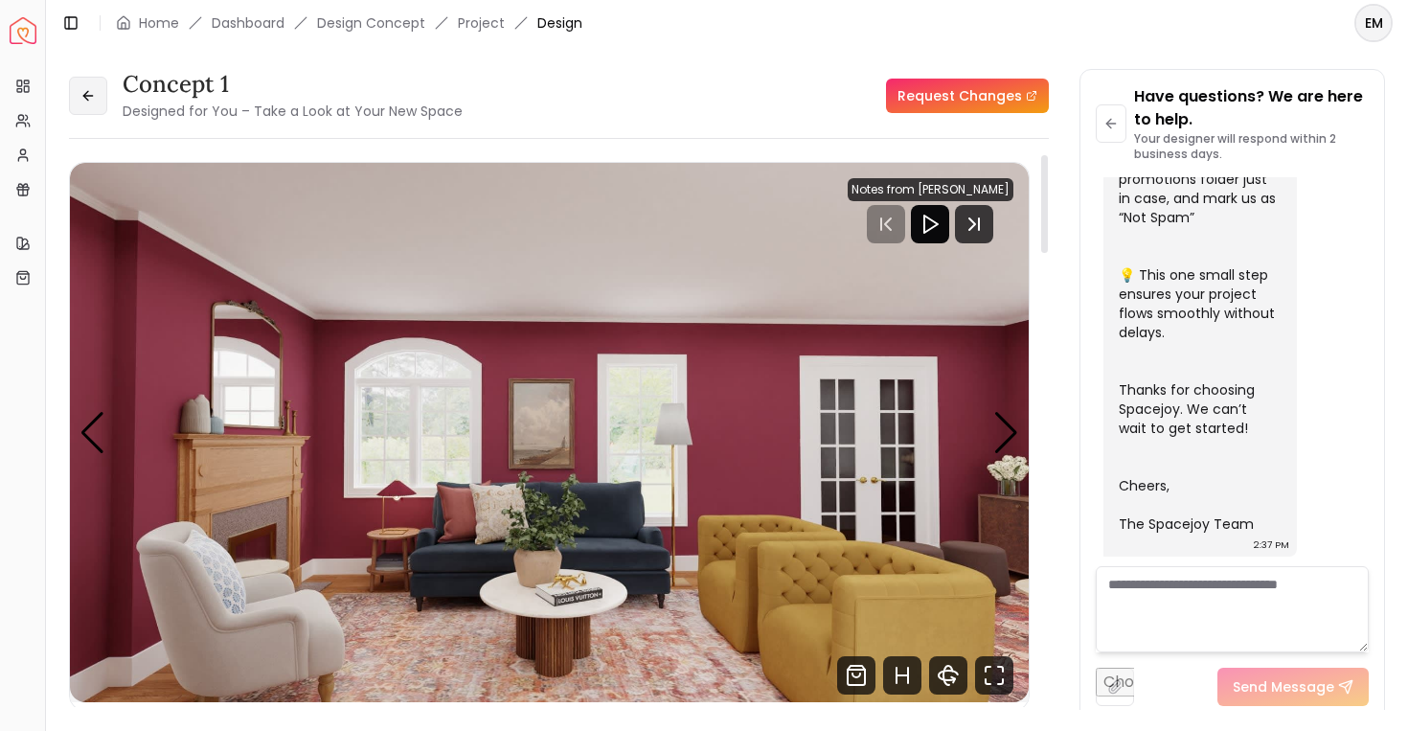
click at [99, 82] on button at bounding box center [88, 96] width 38 height 38
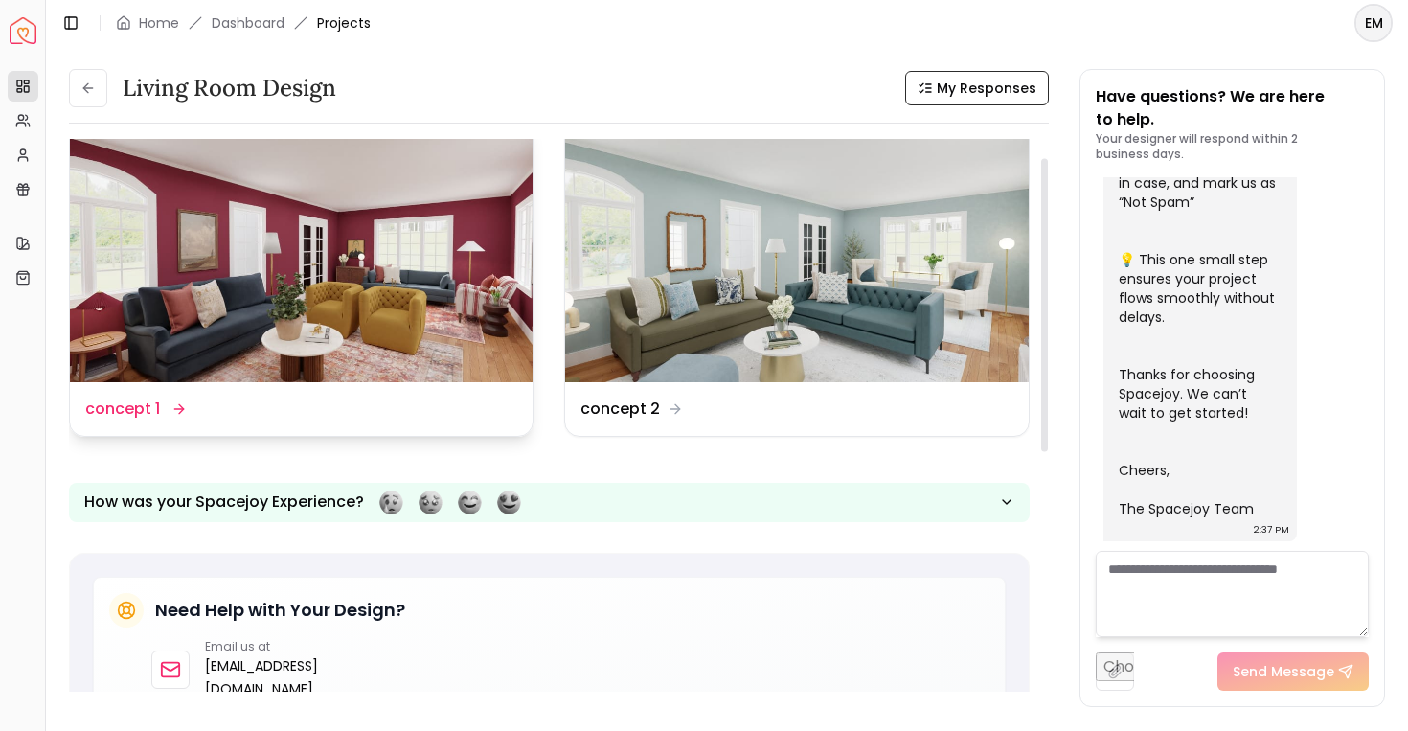
scroll to position [35, 0]
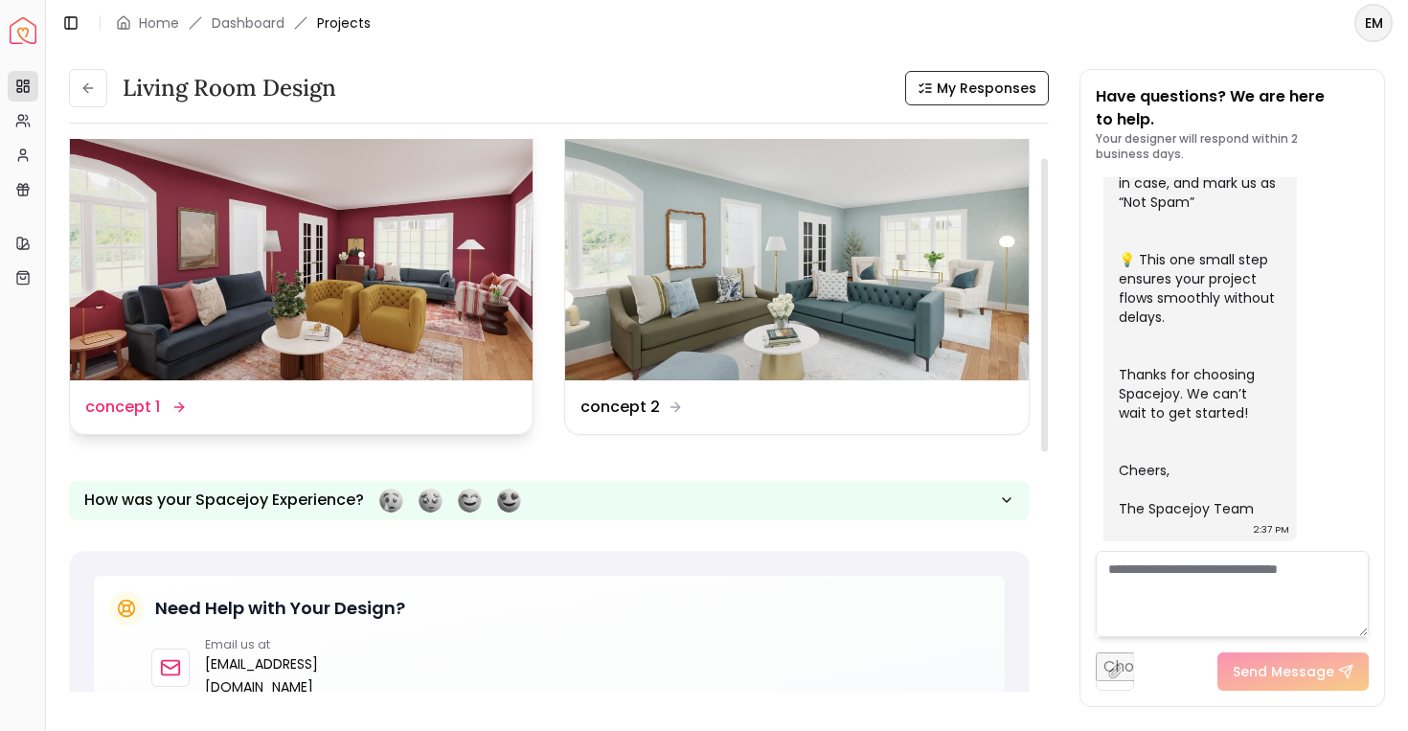
click at [517, 275] on img at bounding box center [301, 250] width 463 height 261
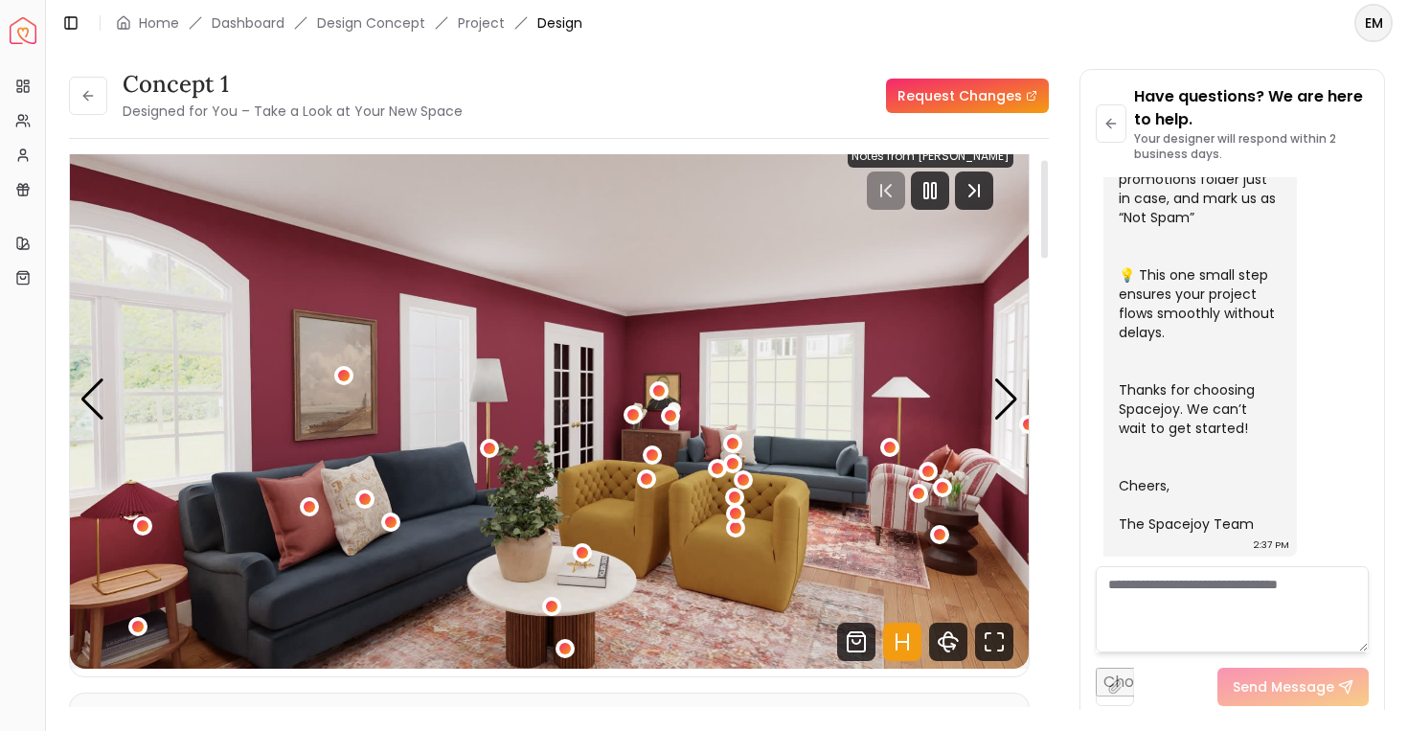
scroll to position [45, 0]
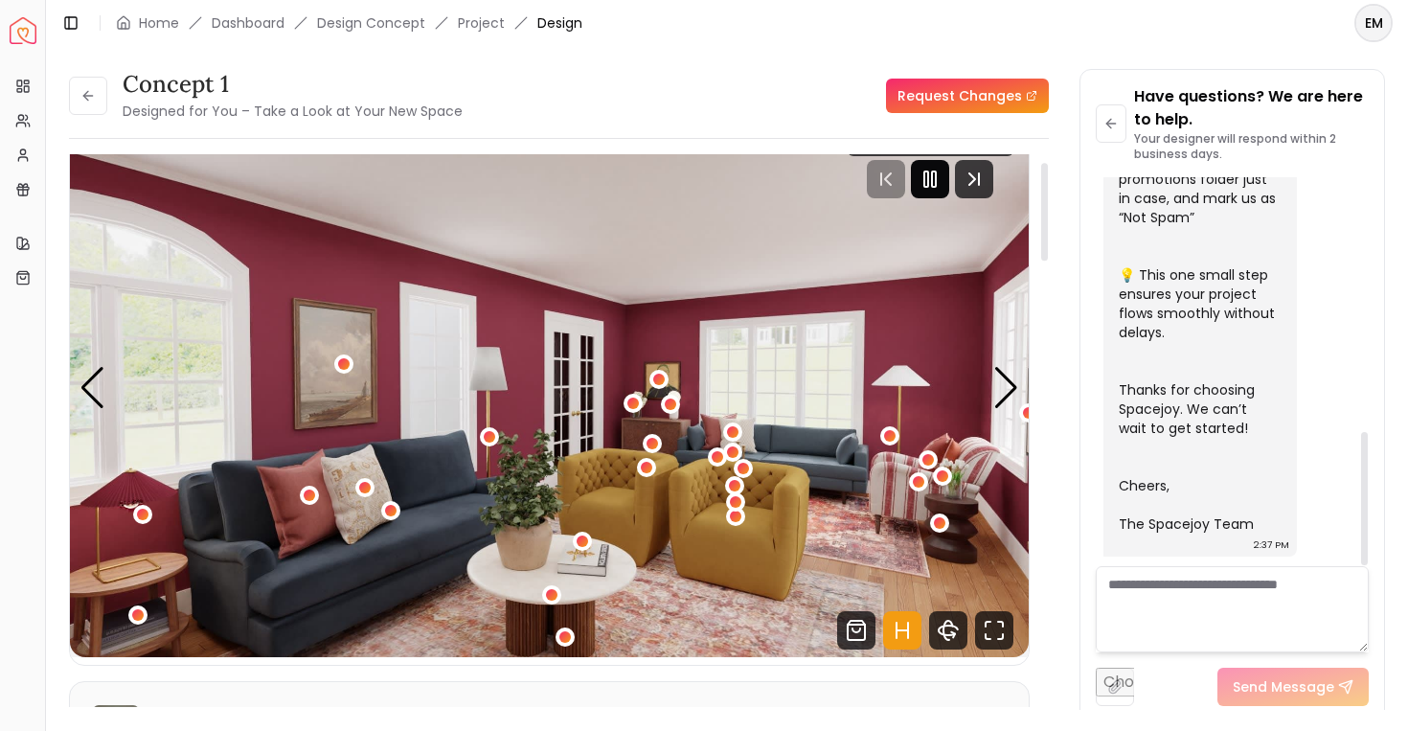
click at [930, 171] on icon "Pause" at bounding box center [930, 179] width 23 height 23
click at [1003, 381] on div "Next slide" at bounding box center [1006, 388] width 26 height 42
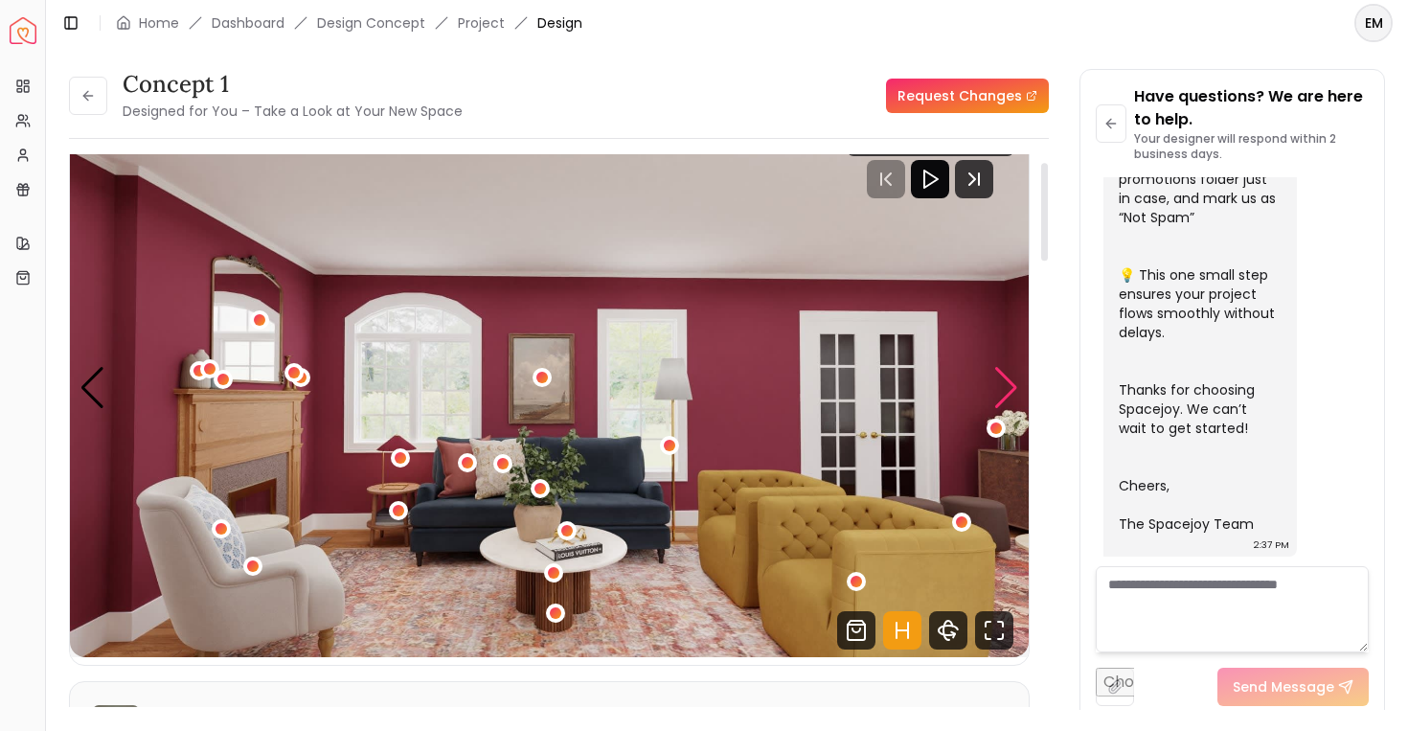
click at [1010, 388] on div "Next slide" at bounding box center [1006, 388] width 26 height 42
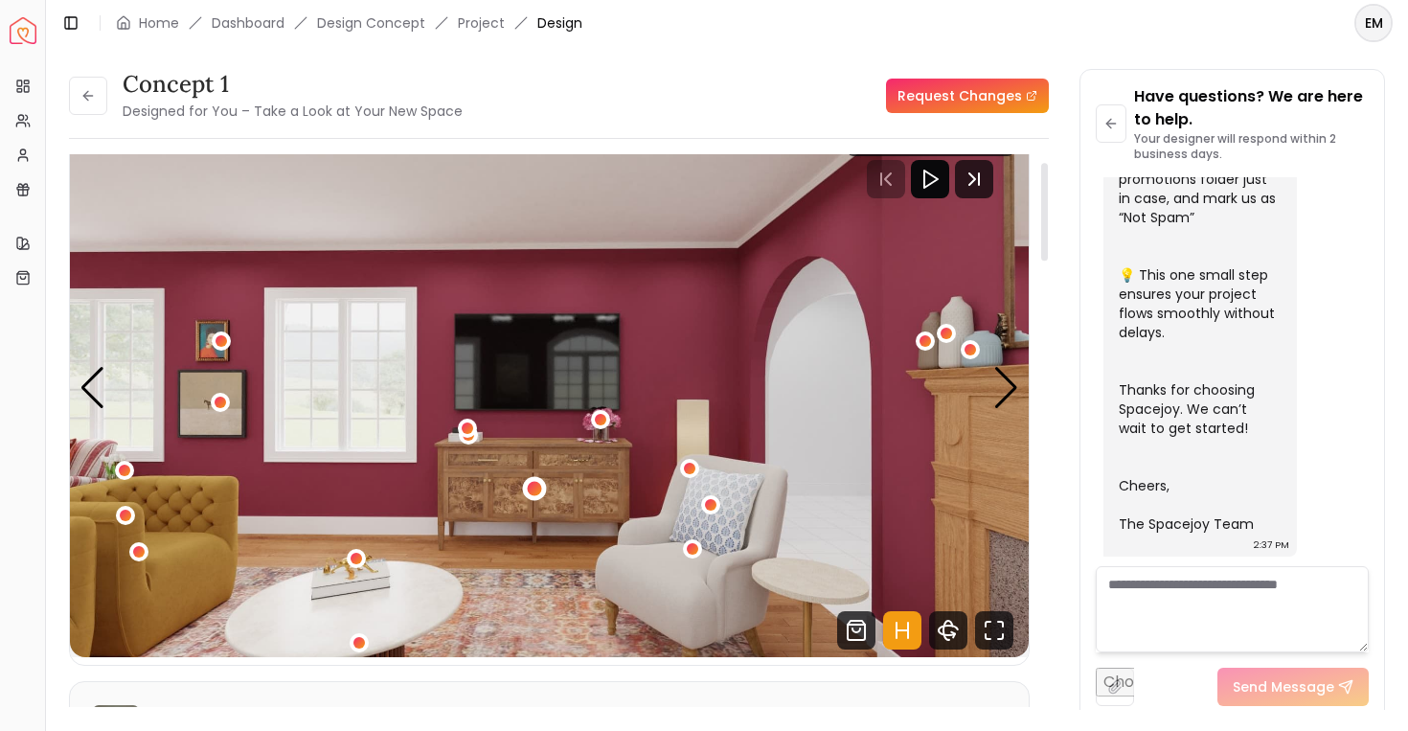
click at [531, 480] on div "3 / 6" at bounding box center [535, 488] width 24 height 24
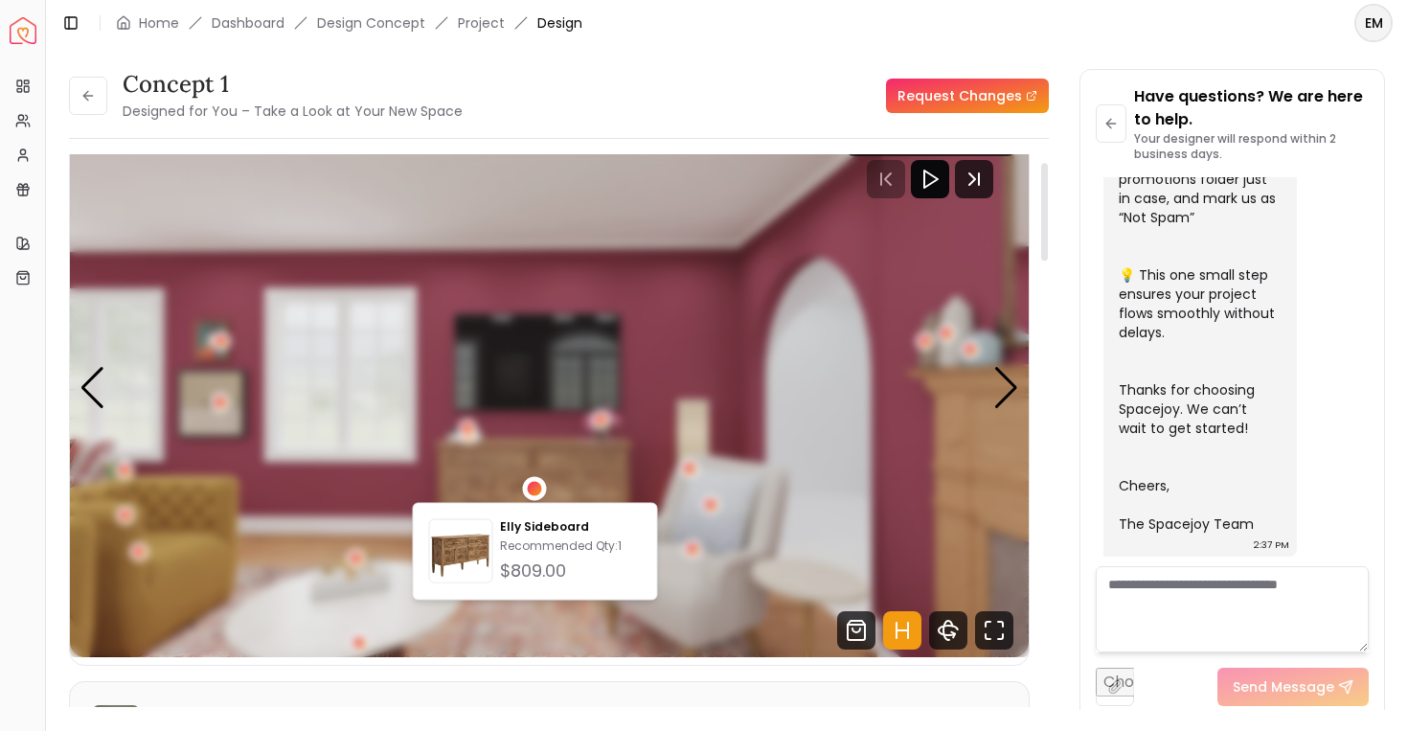
click at [531, 481] on div "3 / 6" at bounding box center [535, 488] width 24 height 24
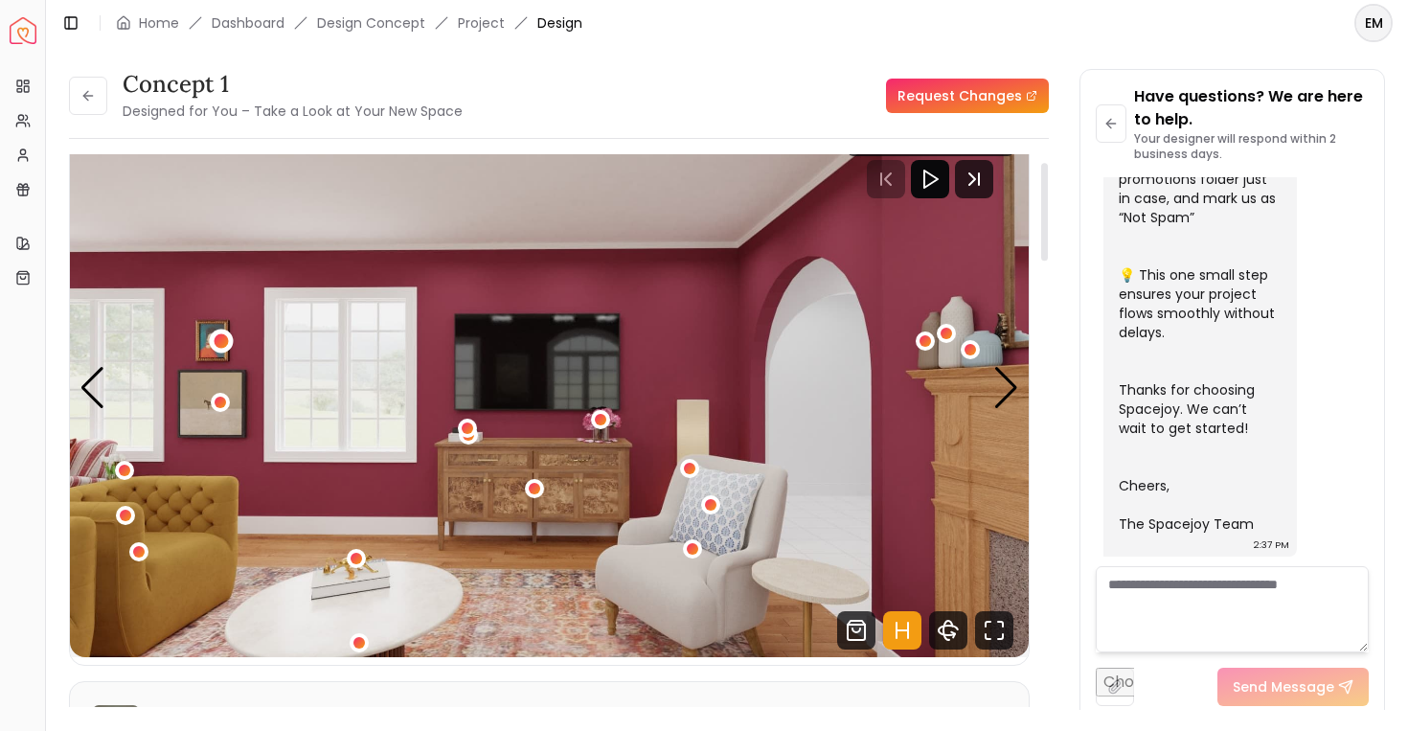
click at [221, 342] on div "3 / 6" at bounding box center [222, 340] width 14 height 14
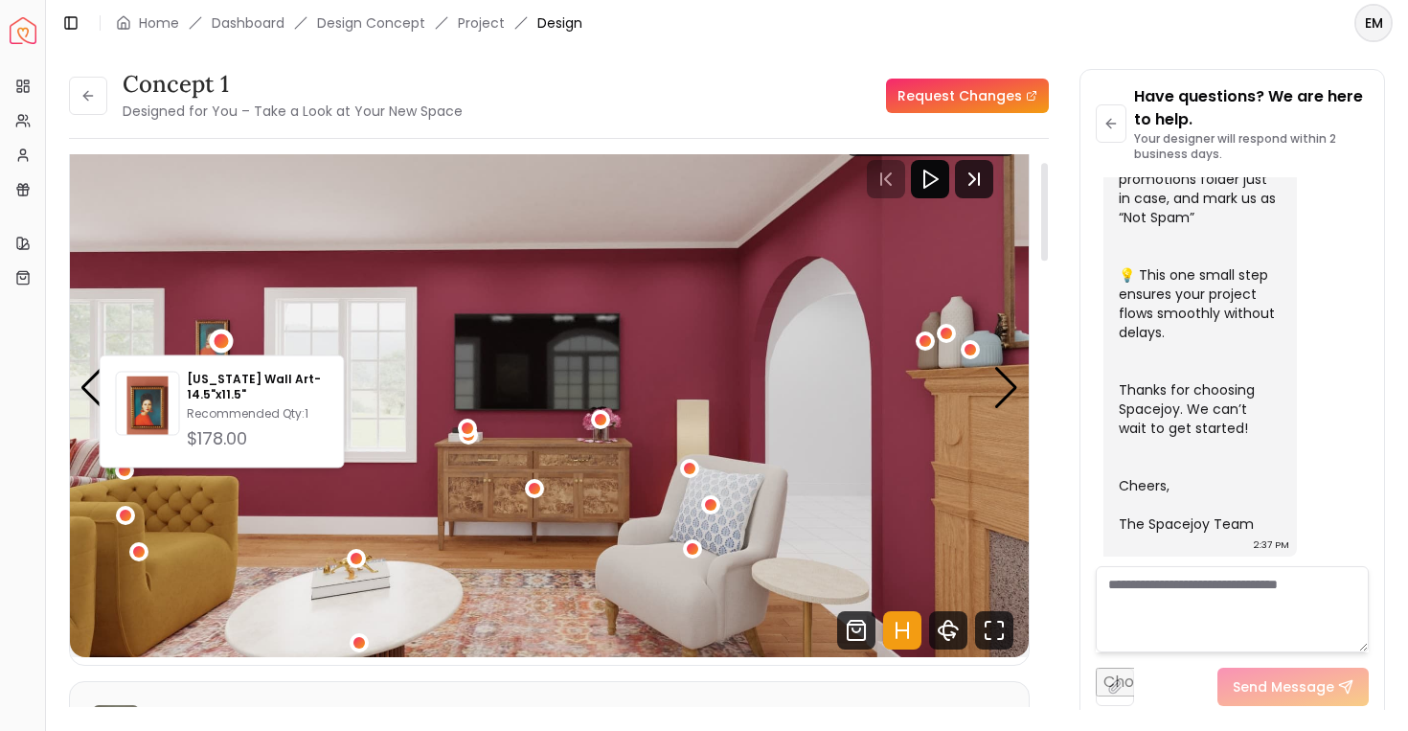
click at [247, 291] on img "3 / 6" at bounding box center [549, 387] width 959 height 539
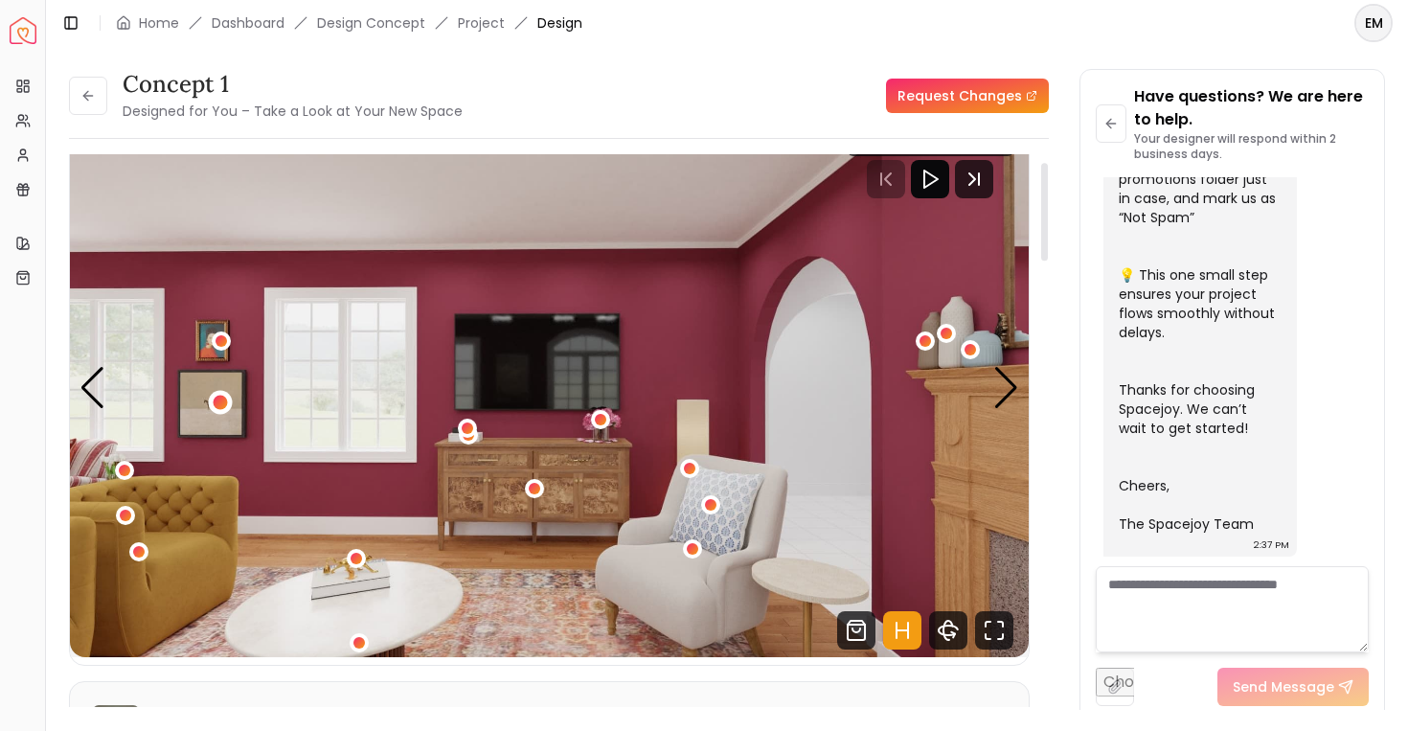
click at [226, 398] on div "3 / 6" at bounding box center [221, 402] width 24 height 24
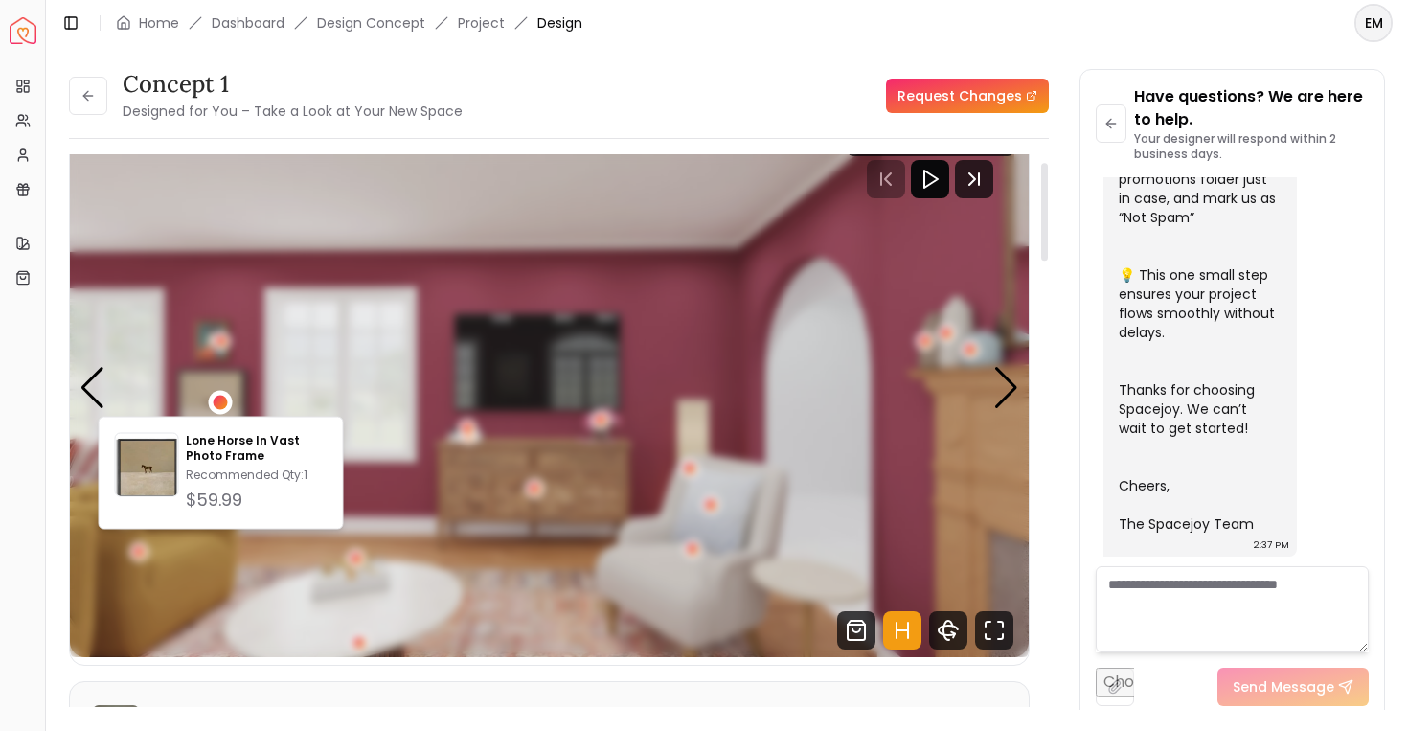
click at [226, 398] on div "3 / 6" at bounding box center [221, 402] width 14 height 14
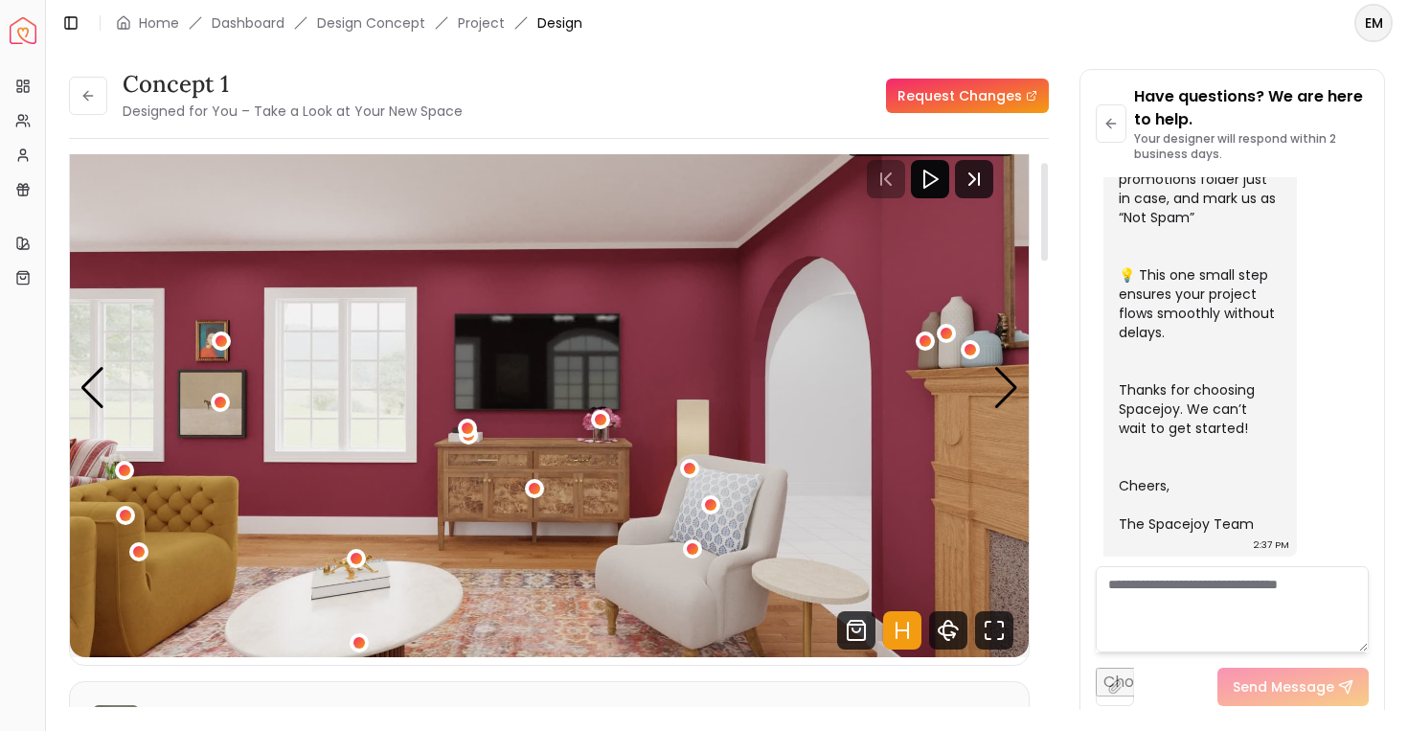
click at [700, 405] on img "3 / 6" at bounding box center [549, 387] width 959 height 539
click at [686, 471] on div "3 / 6" at bounding box center [689, 468] width 14 height 14
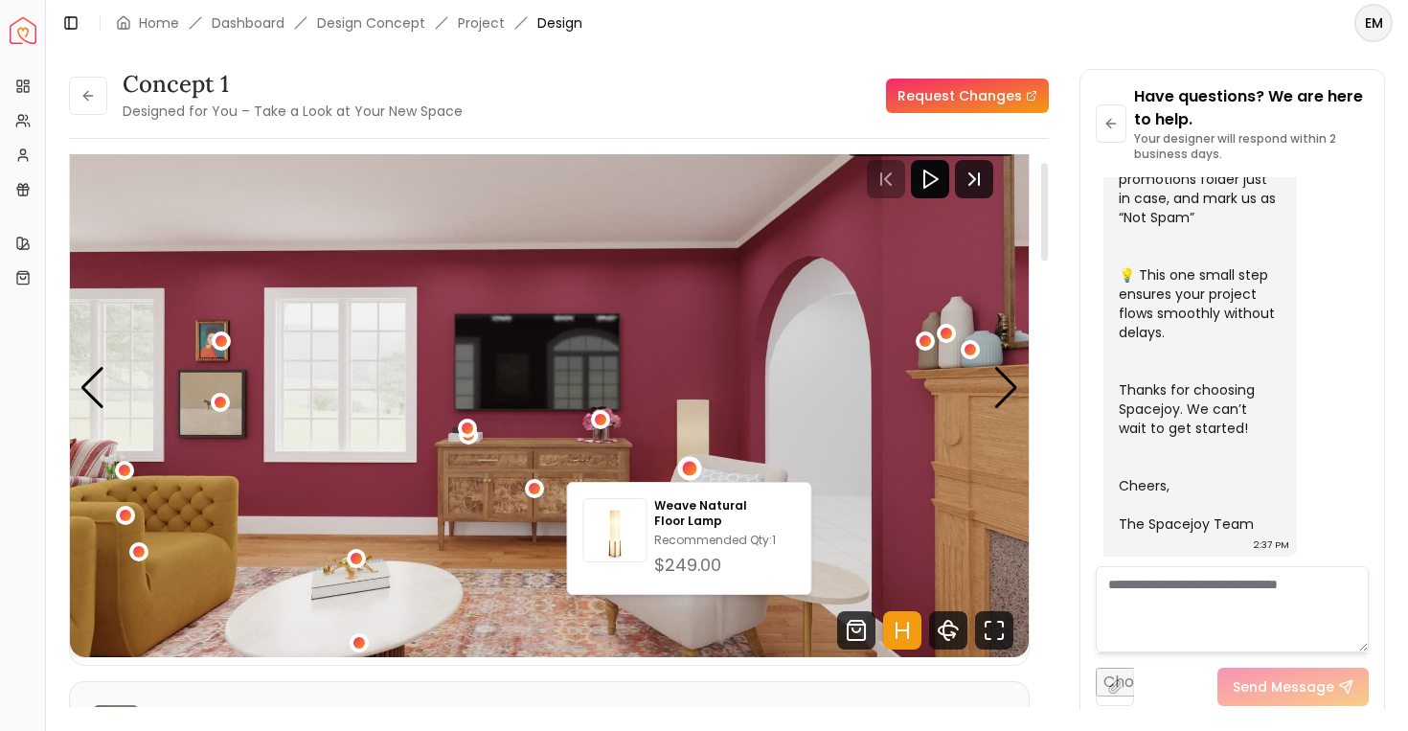
click at [686, 471] on div "3 / 6" at bounding box center [689, 468] width 14 height 14
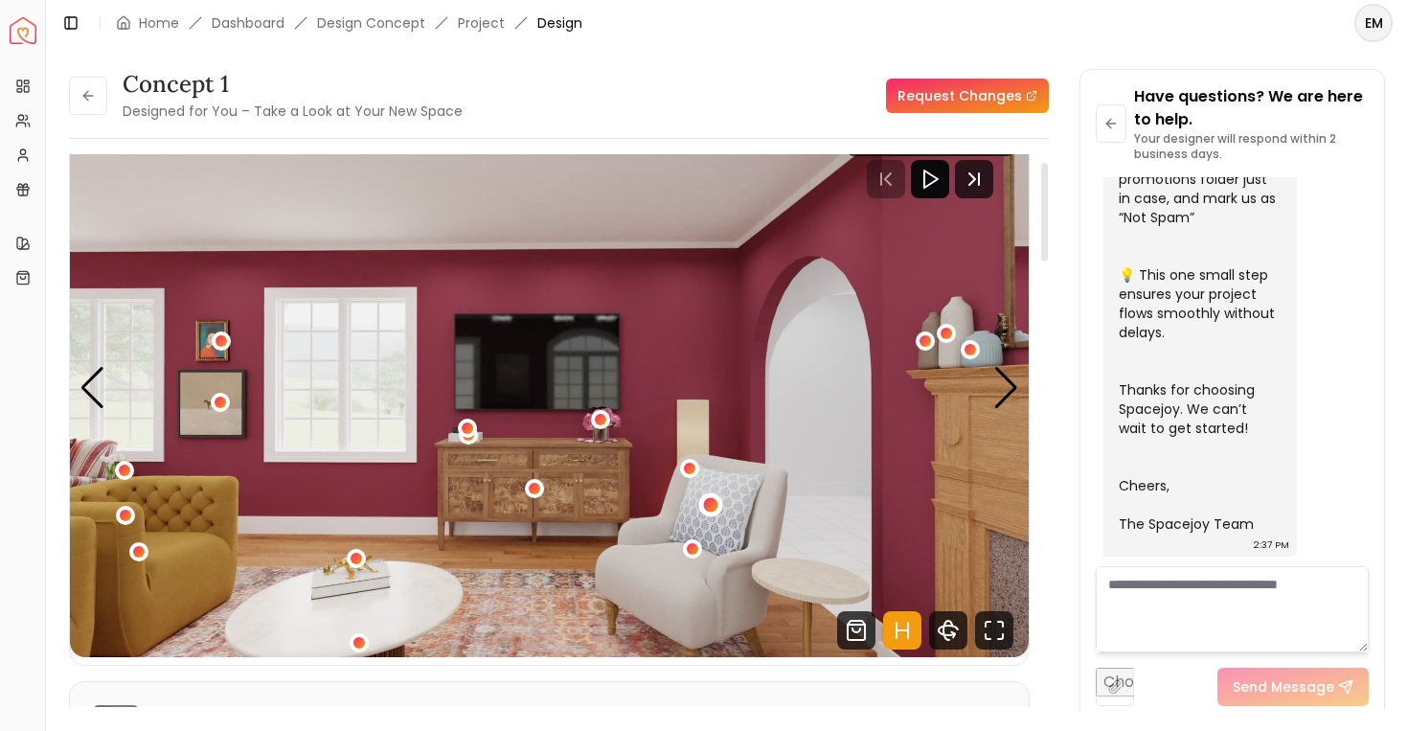
click at [708, 503] on div "3 / 6" at bounding box center [711, 505] width 14 height 14
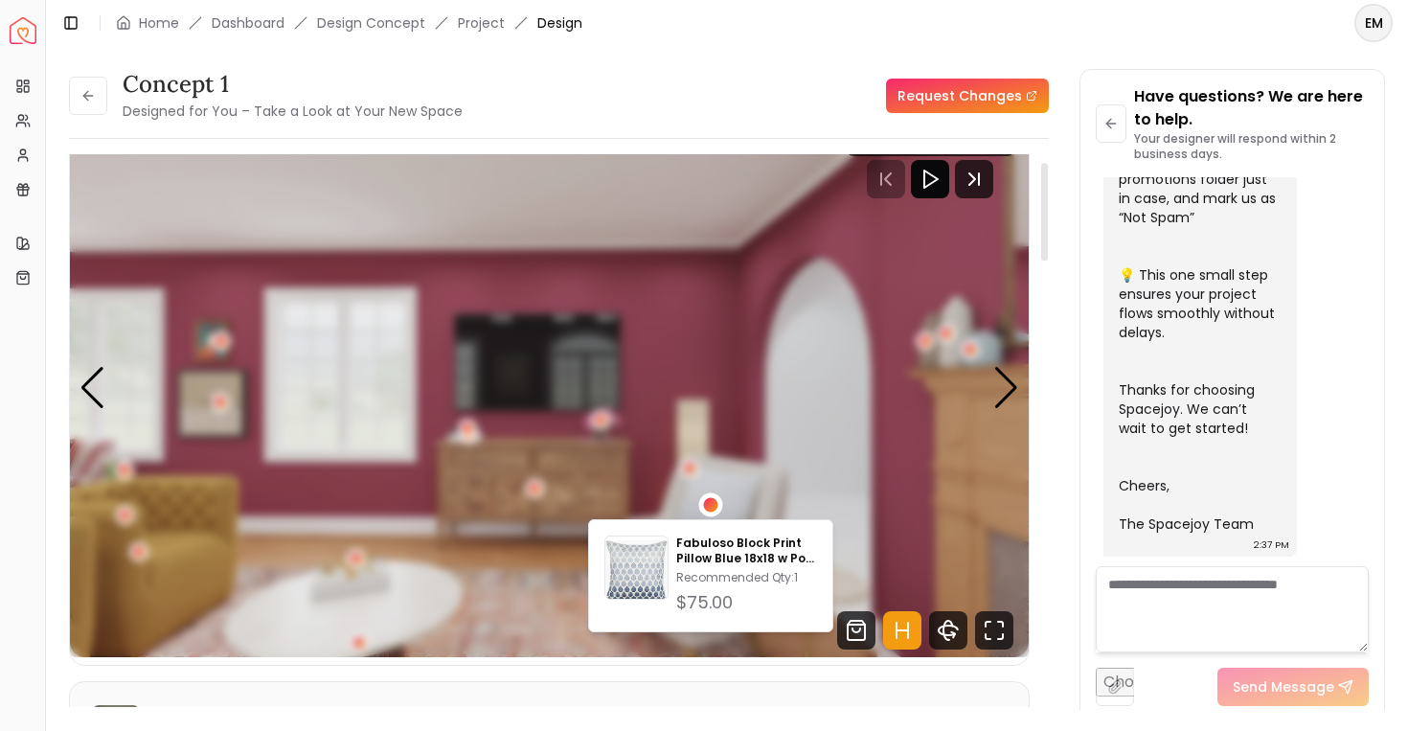
click at [708, 503] on div "3 / 6" at bounding box center [711, 505] width 14 height 14
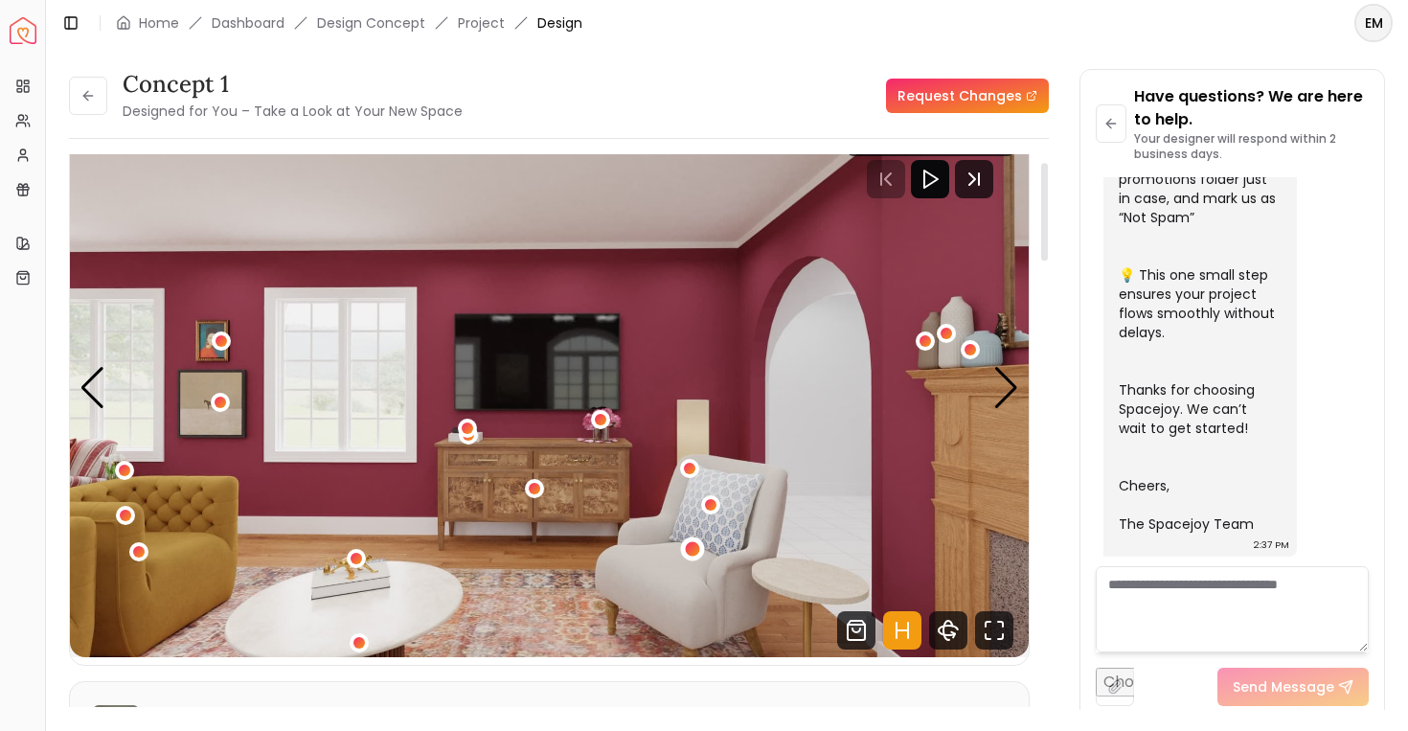
click at [693, 555] on div "3 / 6" at bounding box center [692, 548] width 14 height 14
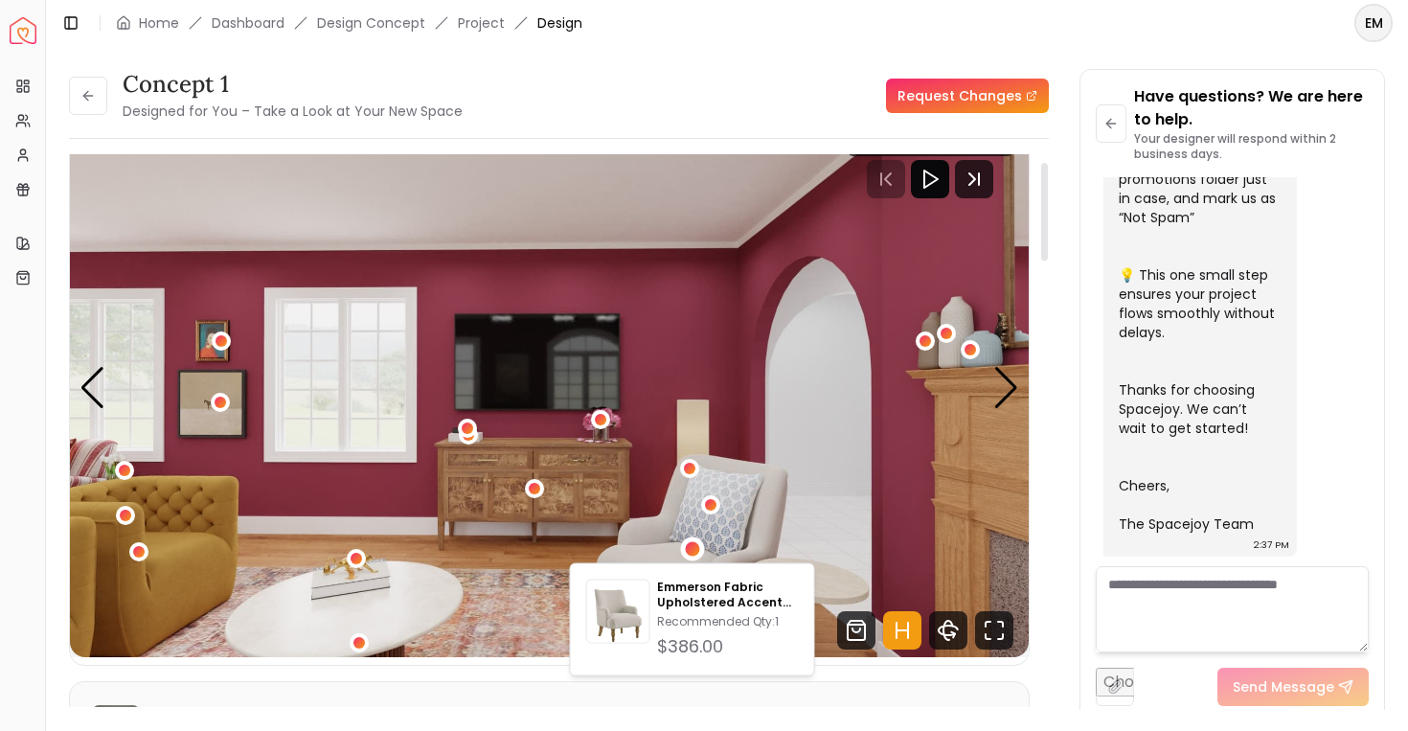
click at [693, 555] on div "3 / 6" at bounding box center [692, 548] width 14 height 14
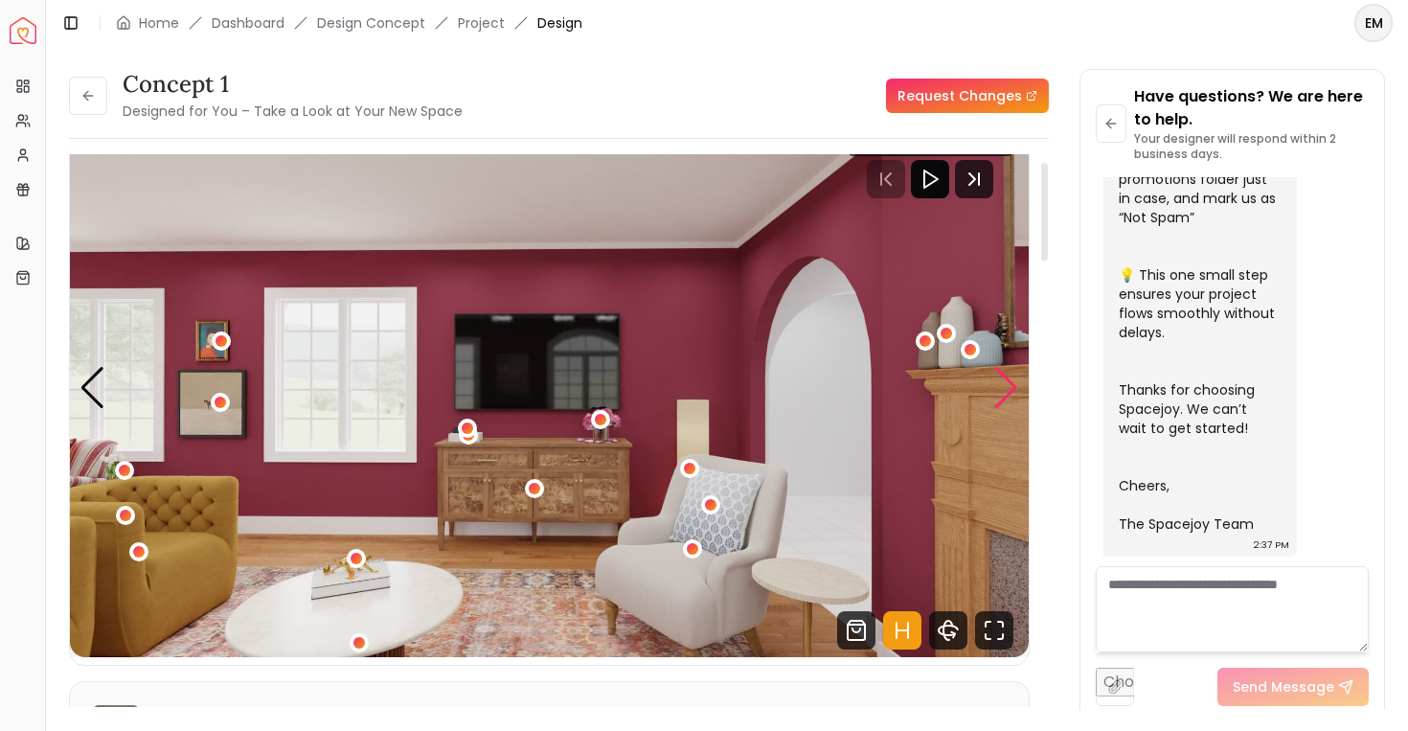
click at [1008, 405] on div "Next slide" at bounding box center [1006, 388] width 26 height 42
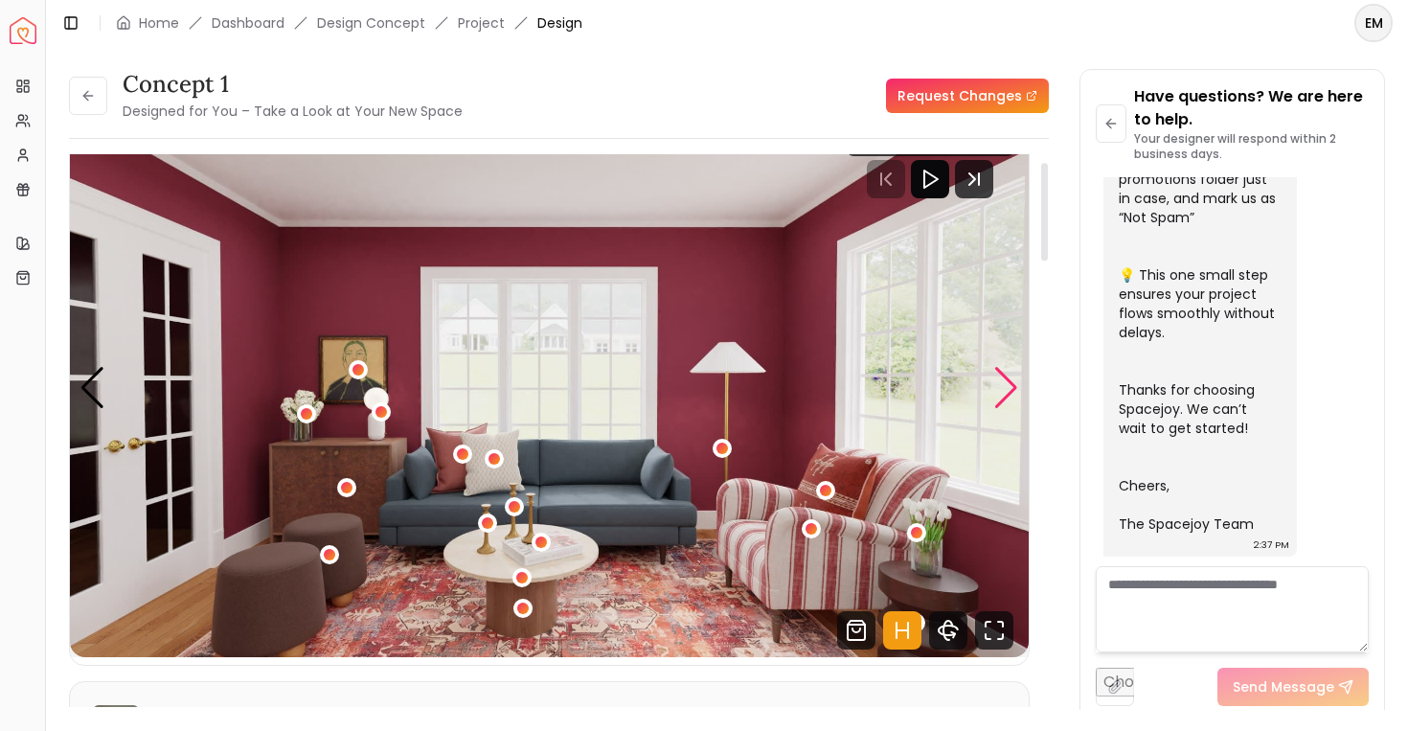
click at [1008, 405] on div "Next slide" at bounding box center [1006, 388] width 26 height 42
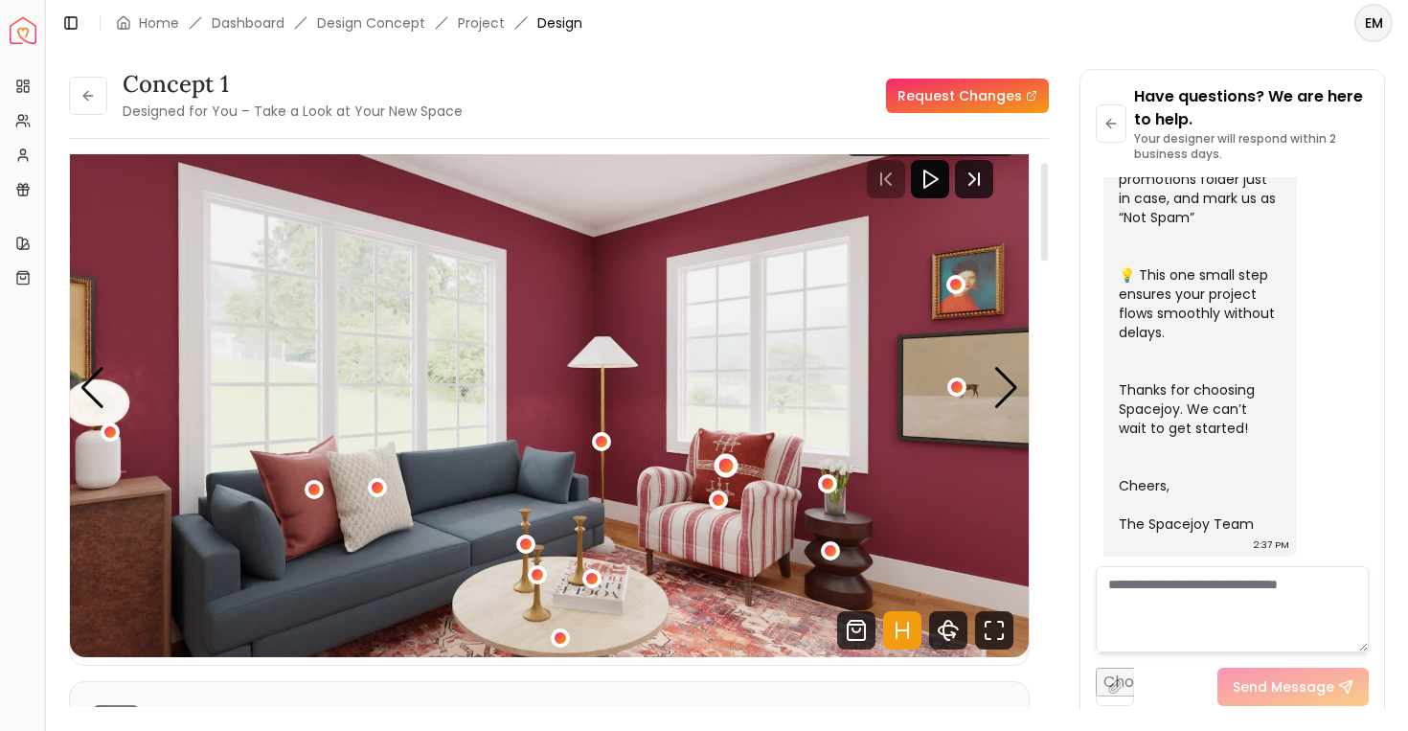
click at [723, 458] on div "5 / 6" at bounding box center [727, 465] width 24 height 24
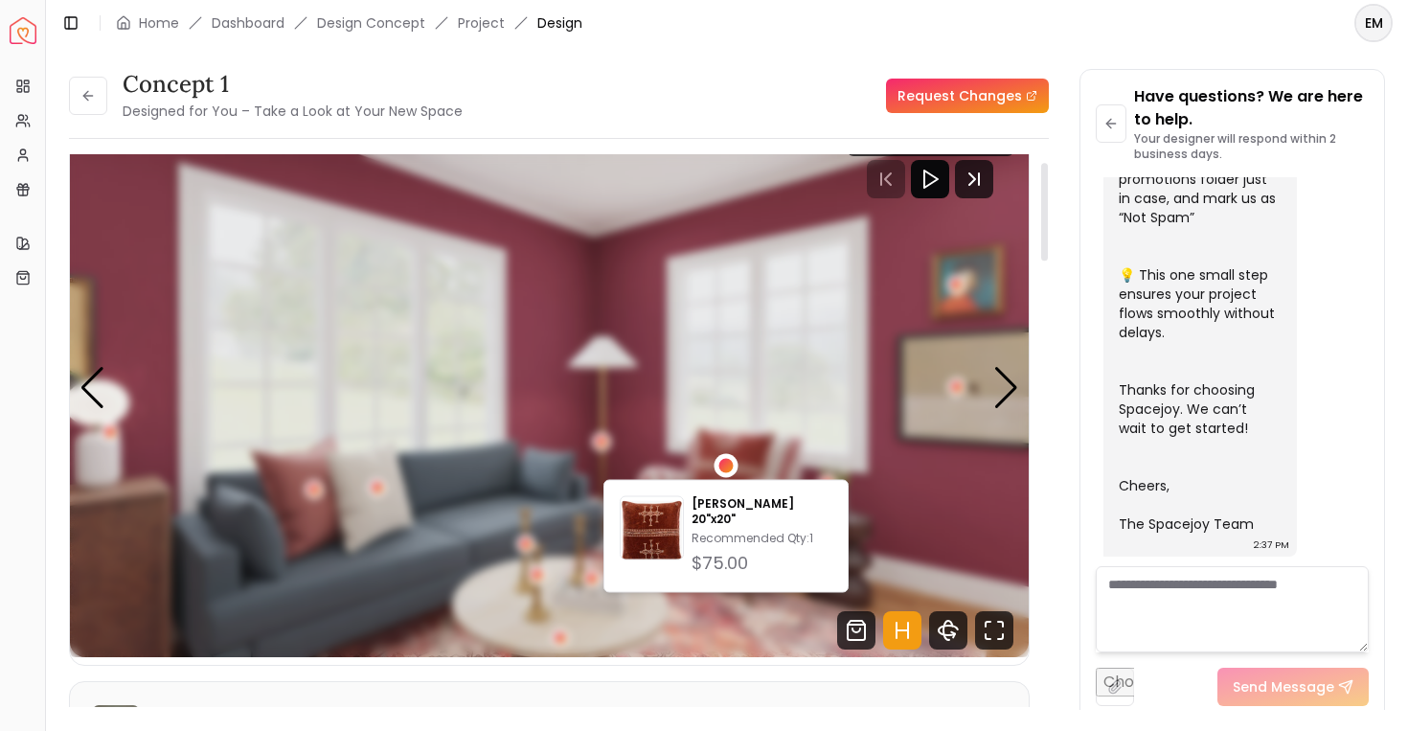
click at [723, 458] on div "5 / 6" at bounding box center [727, 465] width 24 height 24
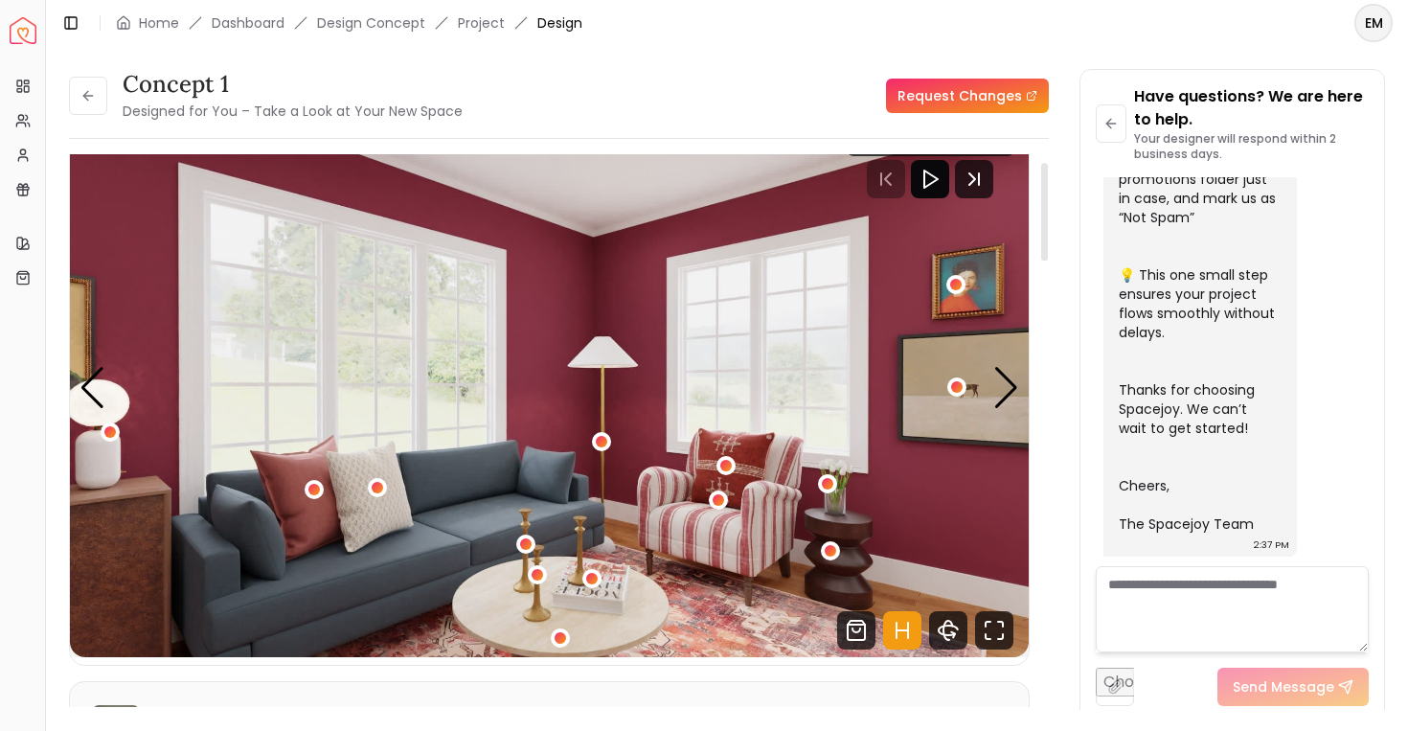
click at [718, 488] on img "5 / 6" at bounding box center [549, 387] width 959 height 539
click at [506, 556] on img "5 / 6" at bounding box center [549, 387] width 959 height 539
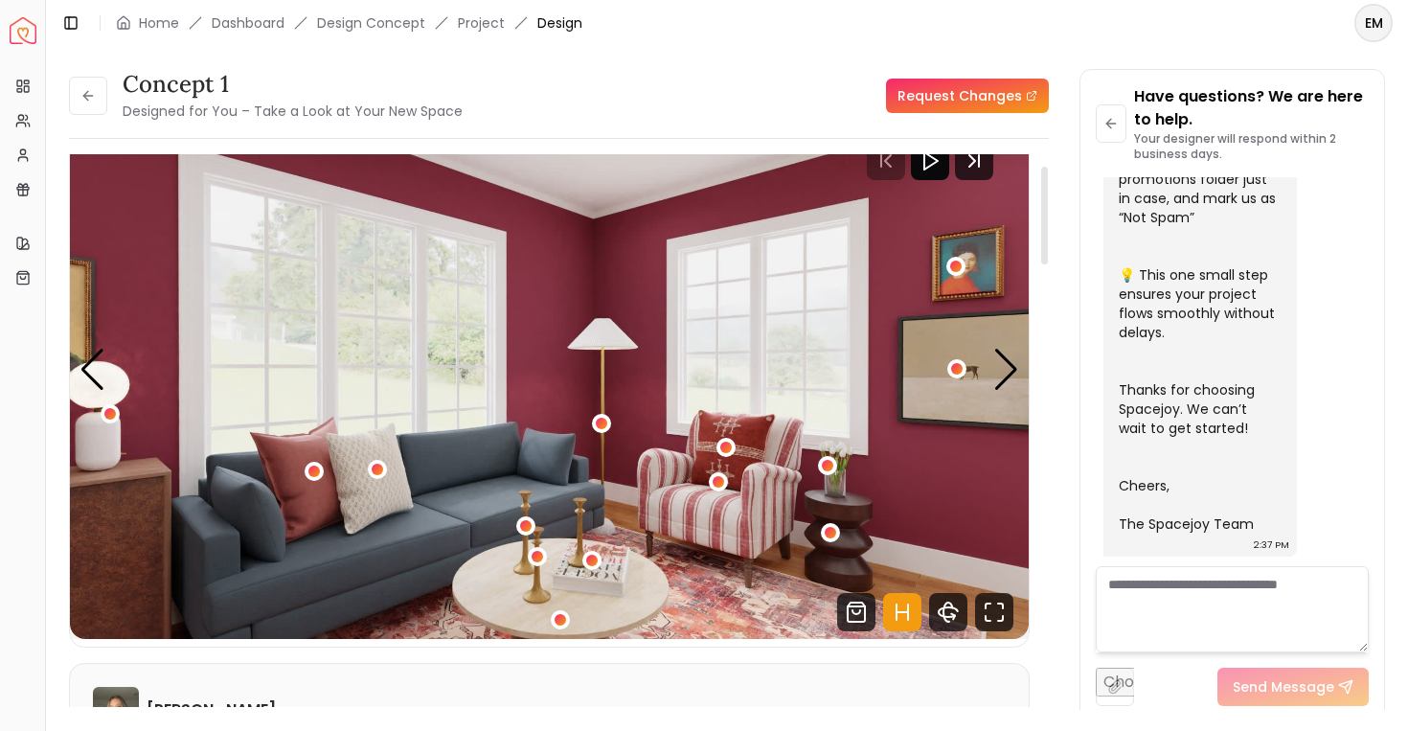
scroll to position [64, 0]
click at [594, 560] on div "5 / 6" at bounding box center [591, 560] width 14 height 14
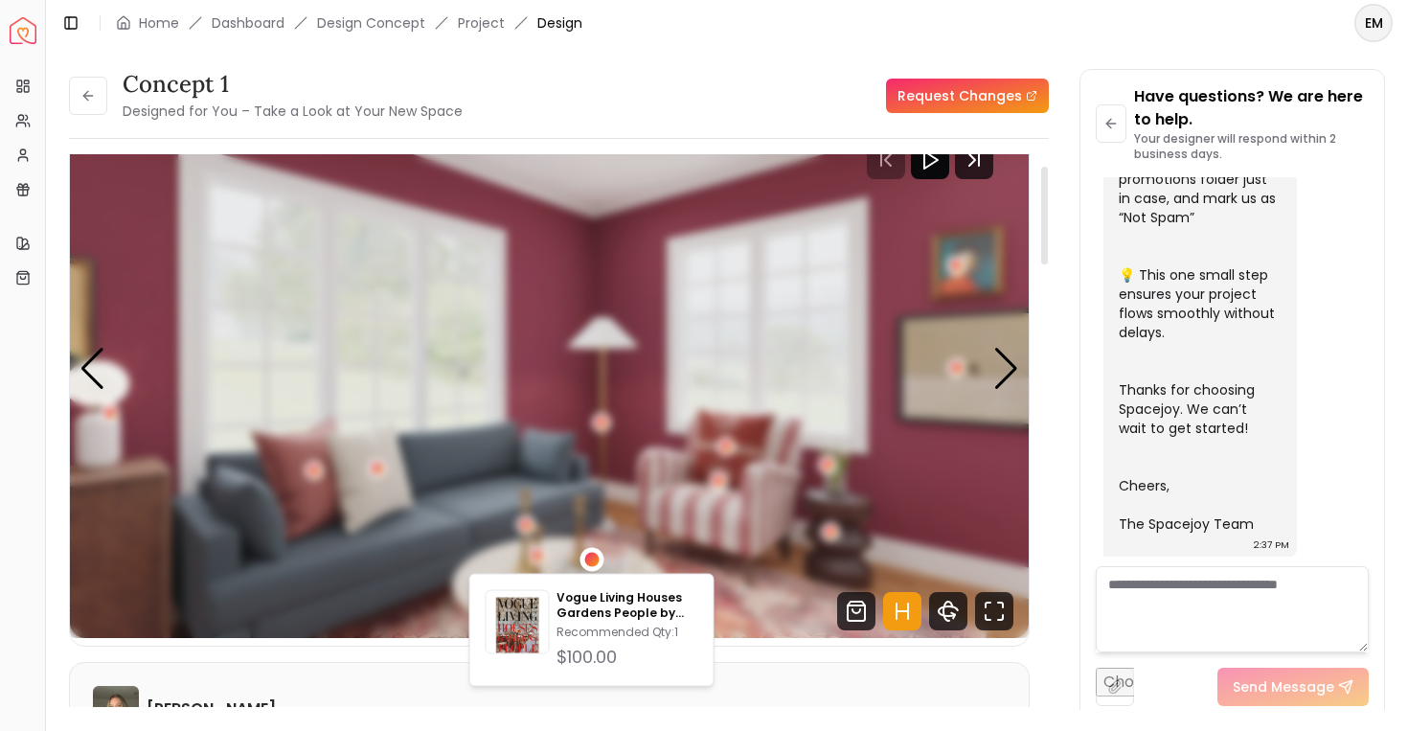
click at [594, 560] on div "5 / 6" at bounding box center [591, 560] width 14 height 14
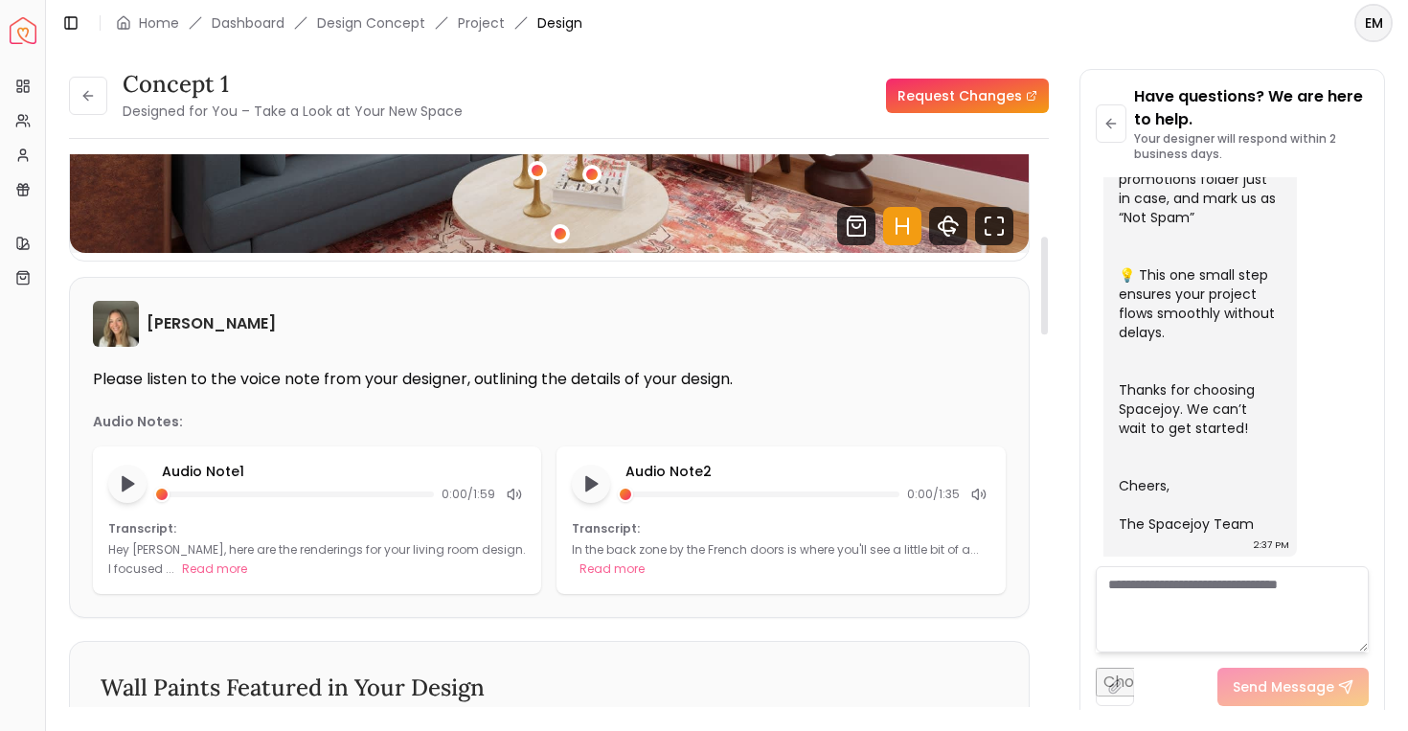
scroll to position [461, 0]
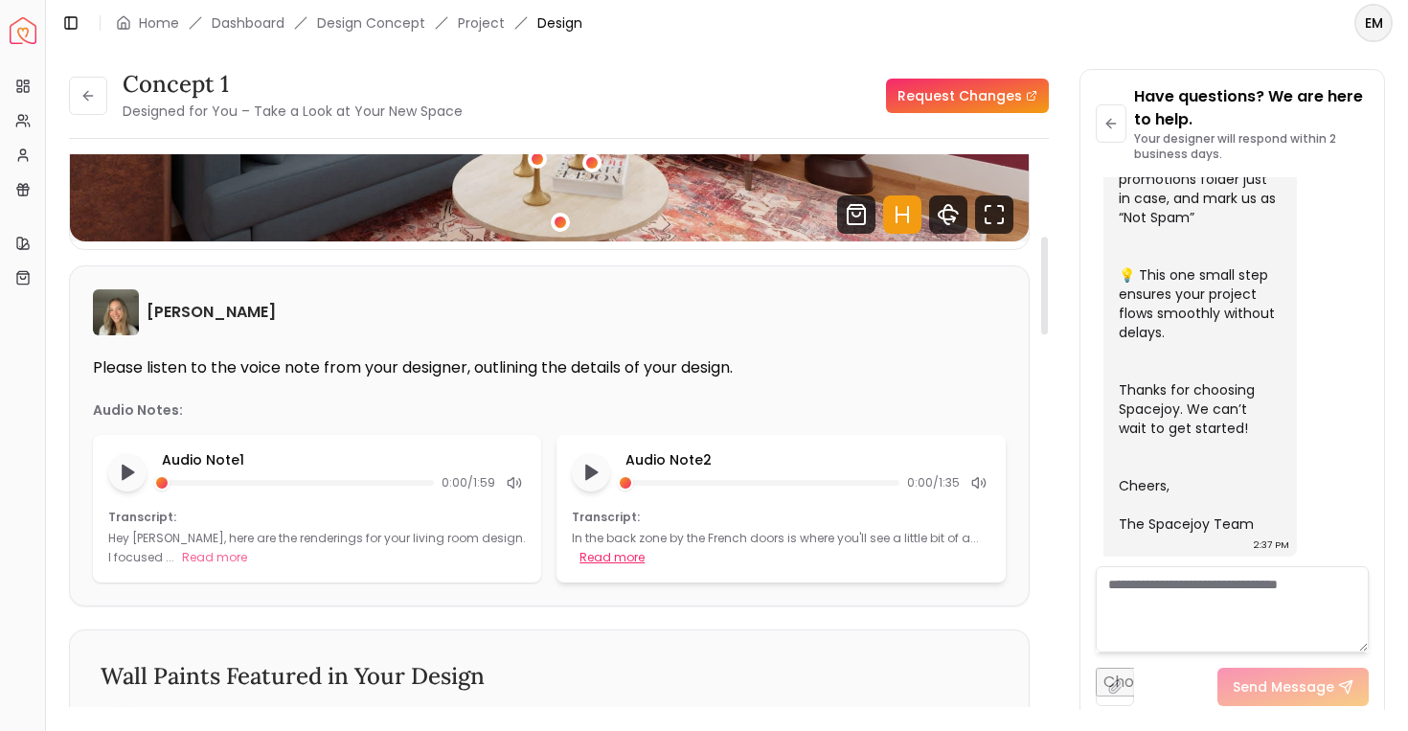
click at [625, 558] on button "Read more" at bounding box center [611, 557] width 65 height 19
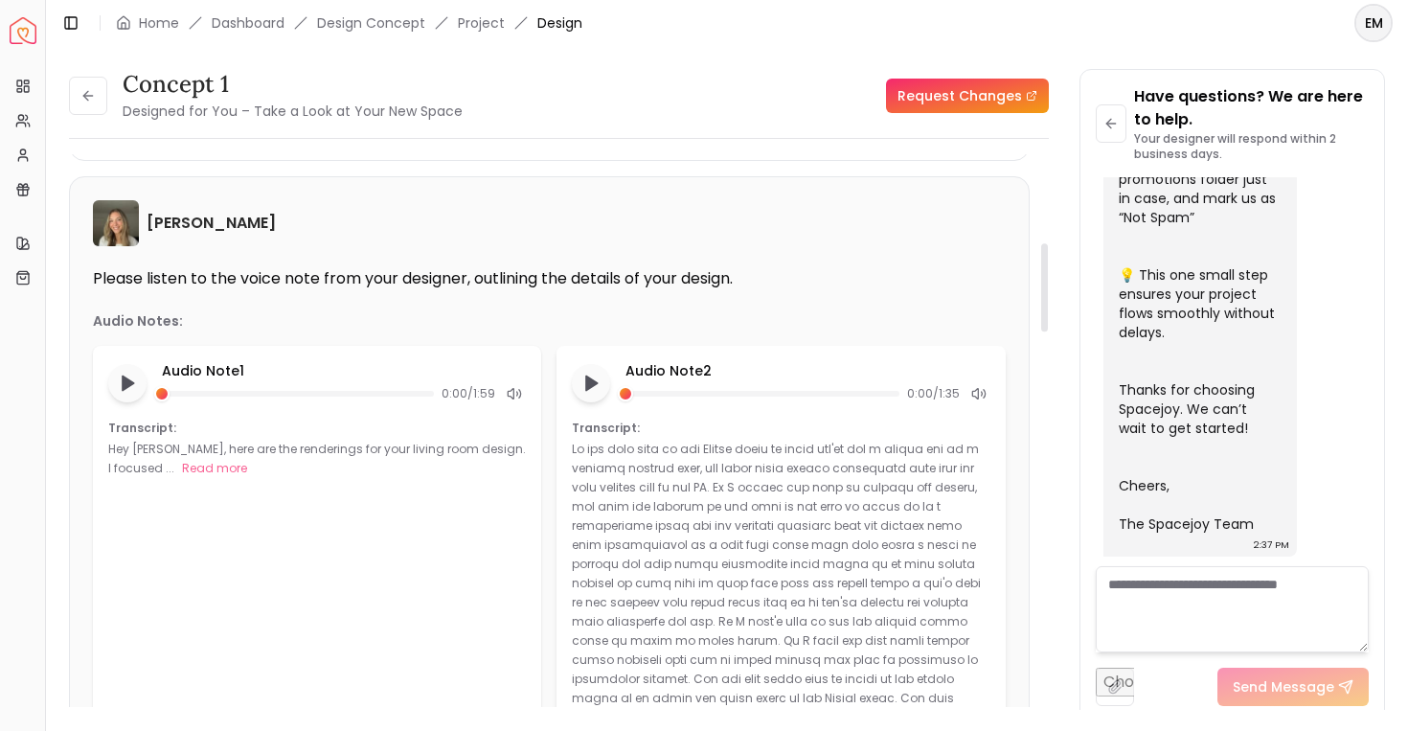
scroll to position [555, 0]
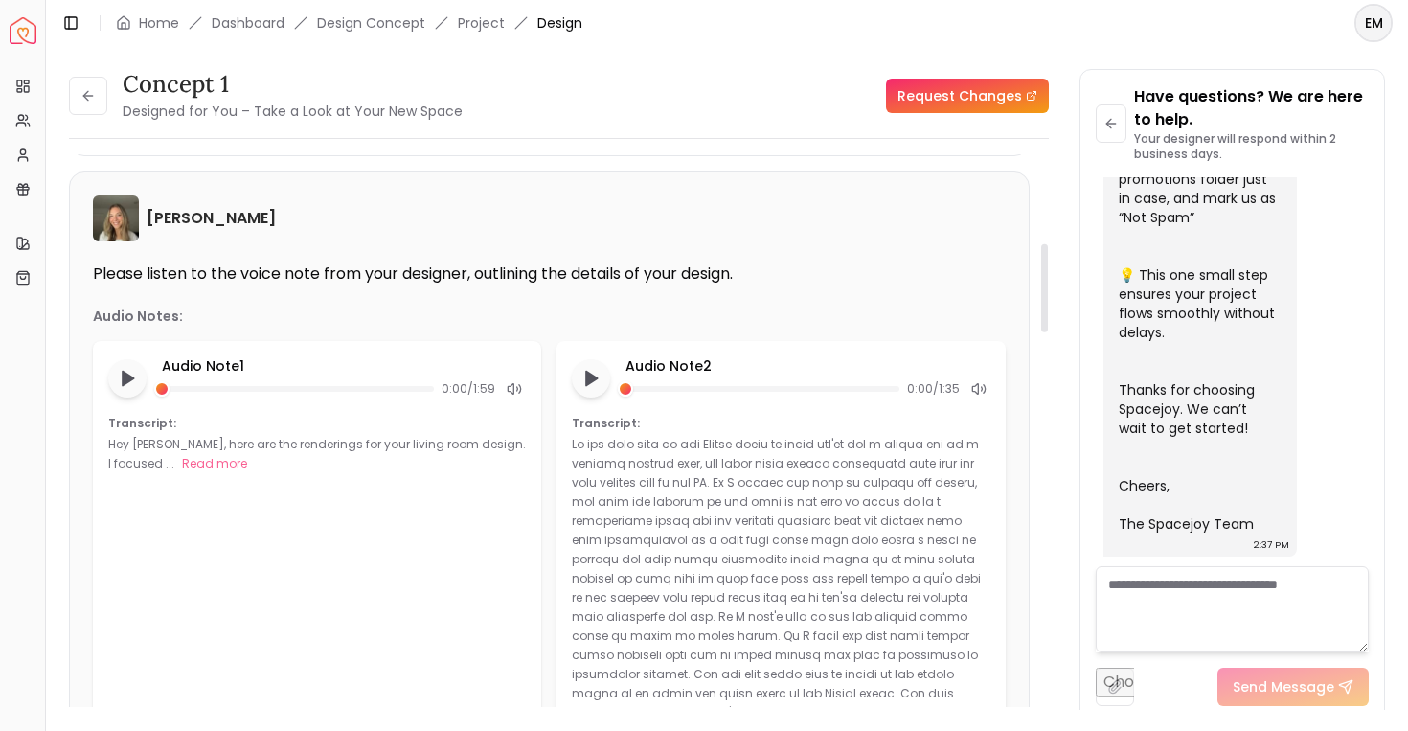
drag, startPoint x: 628, startPoint y: 492, endPoint x: 748, endPoint y: 640, distance: 190.0
click at [748, 640] on div "Hide" at bounding box center [781, 636] width 418 height 402
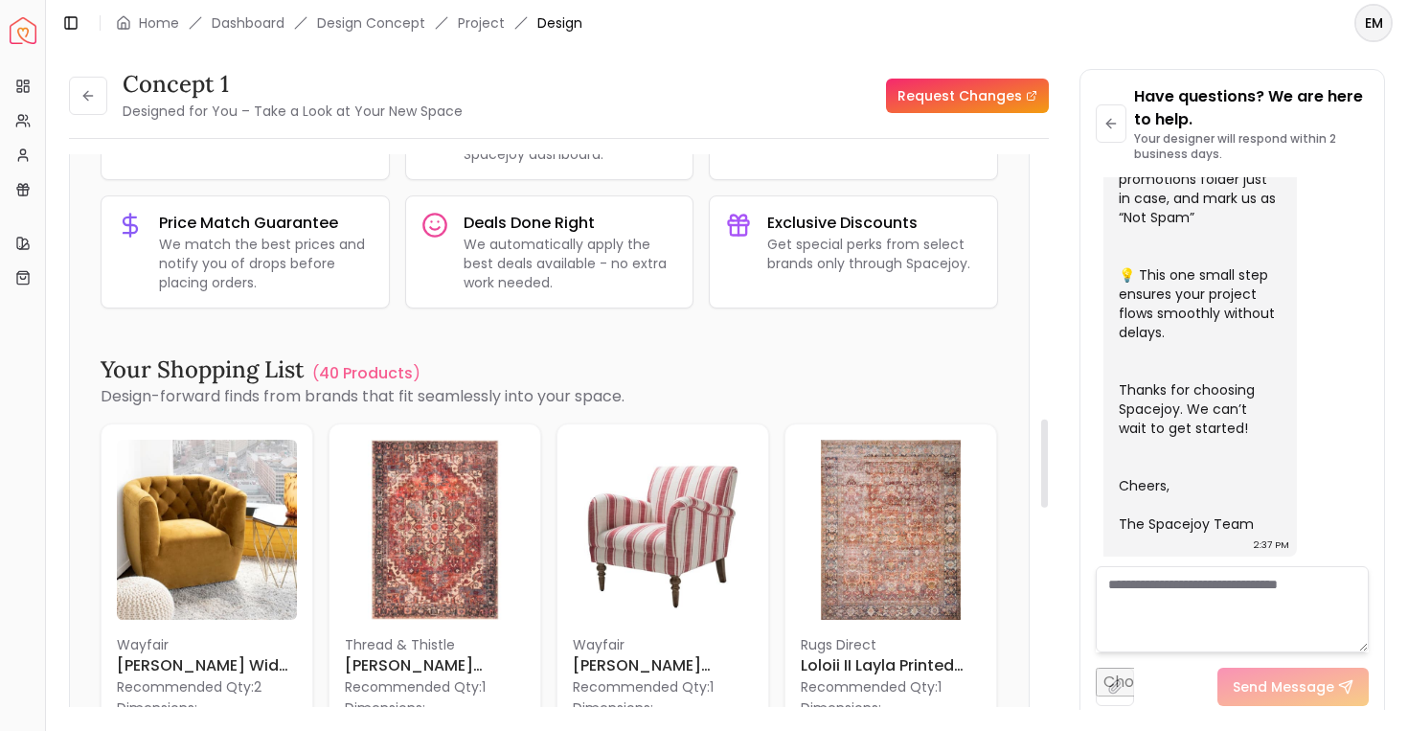
scroll to position [1687, 0]
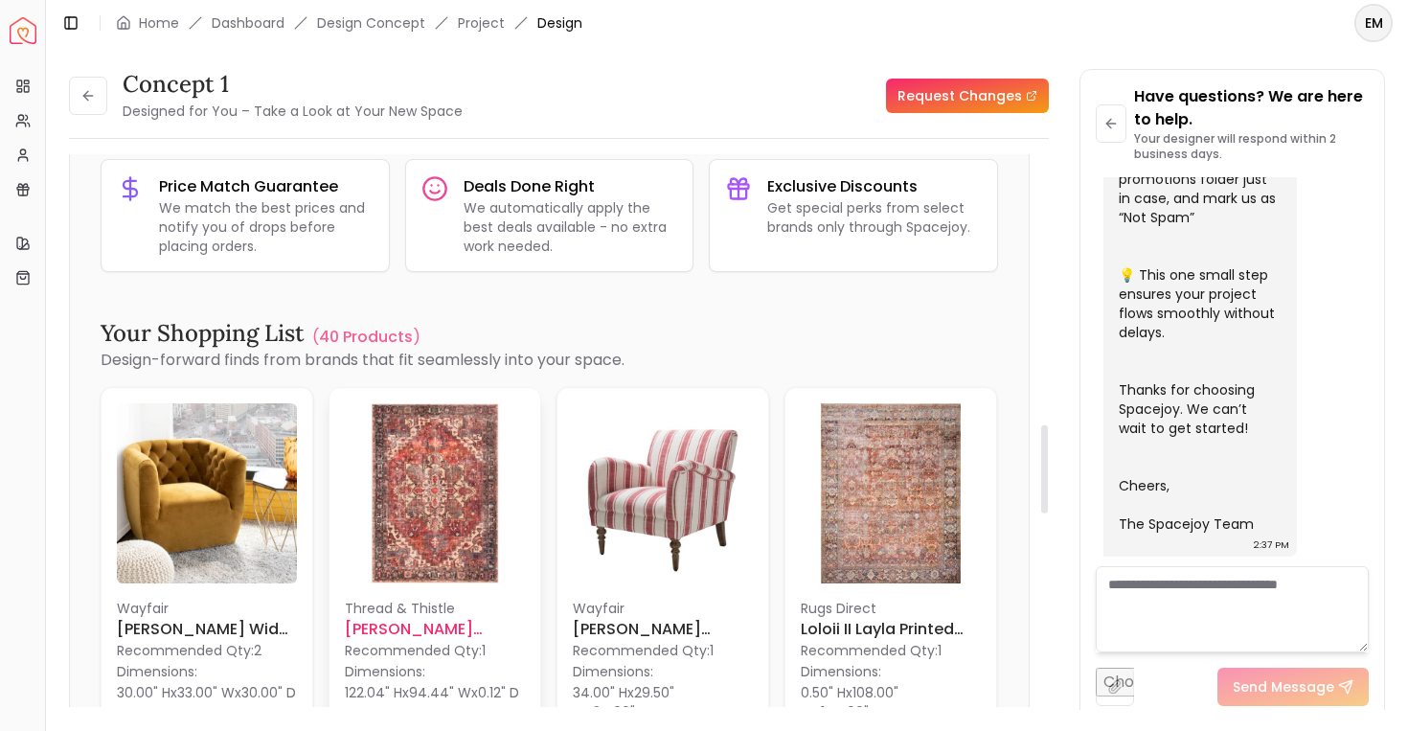
click at [432, 499] on img at bounding box center [435, 493] width 180 height 180
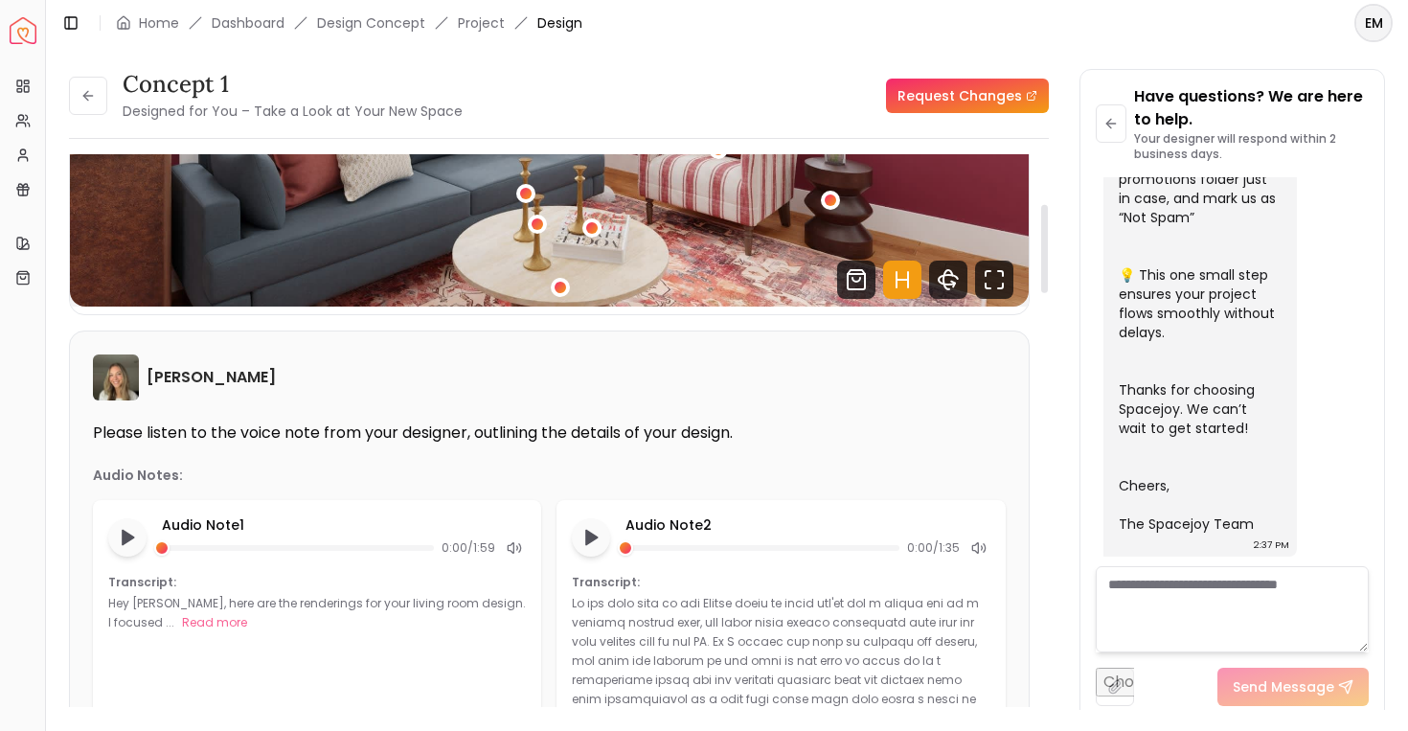
scroll to position [0, 0]
